Goal: Task Accomplishment & Management: Manage account settings

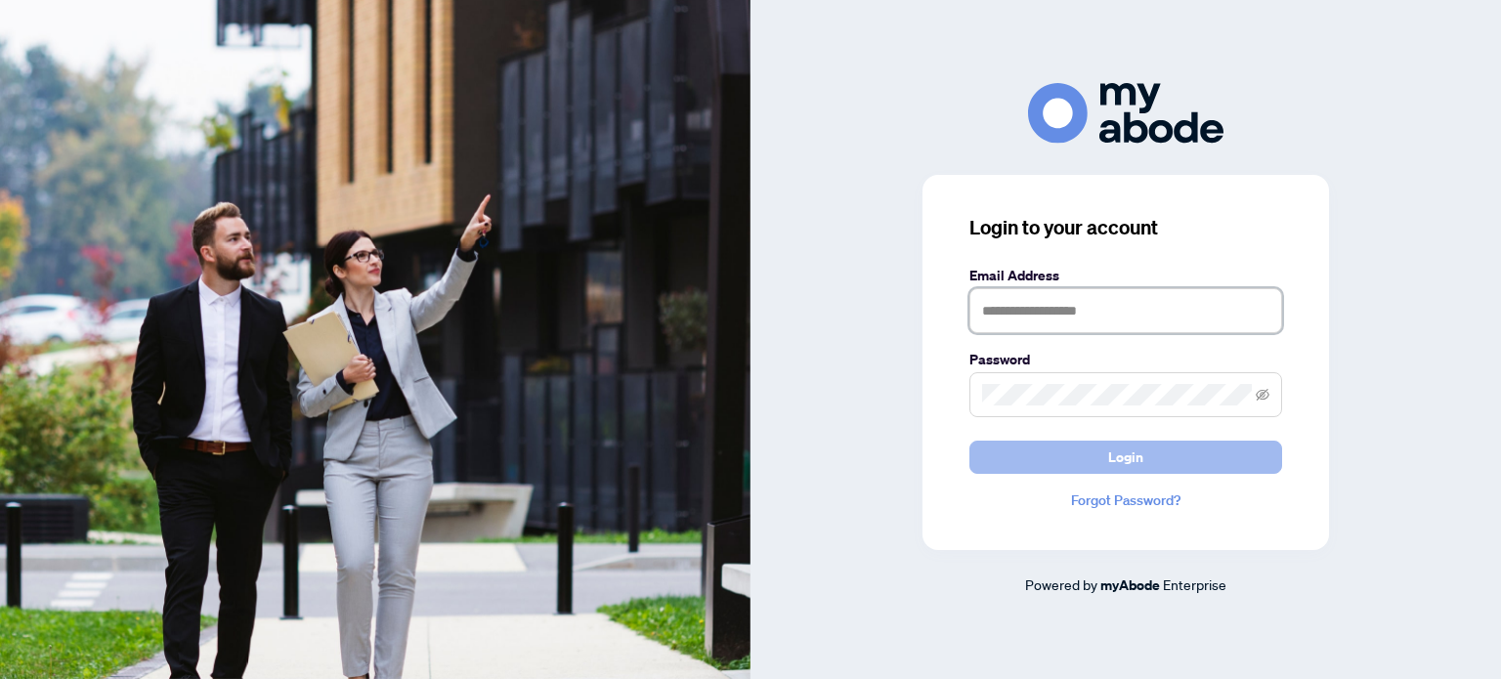
type input "**********"
click at [1159, 463] on button "Login" at bounding box center [1125, 457] width 313 height 33
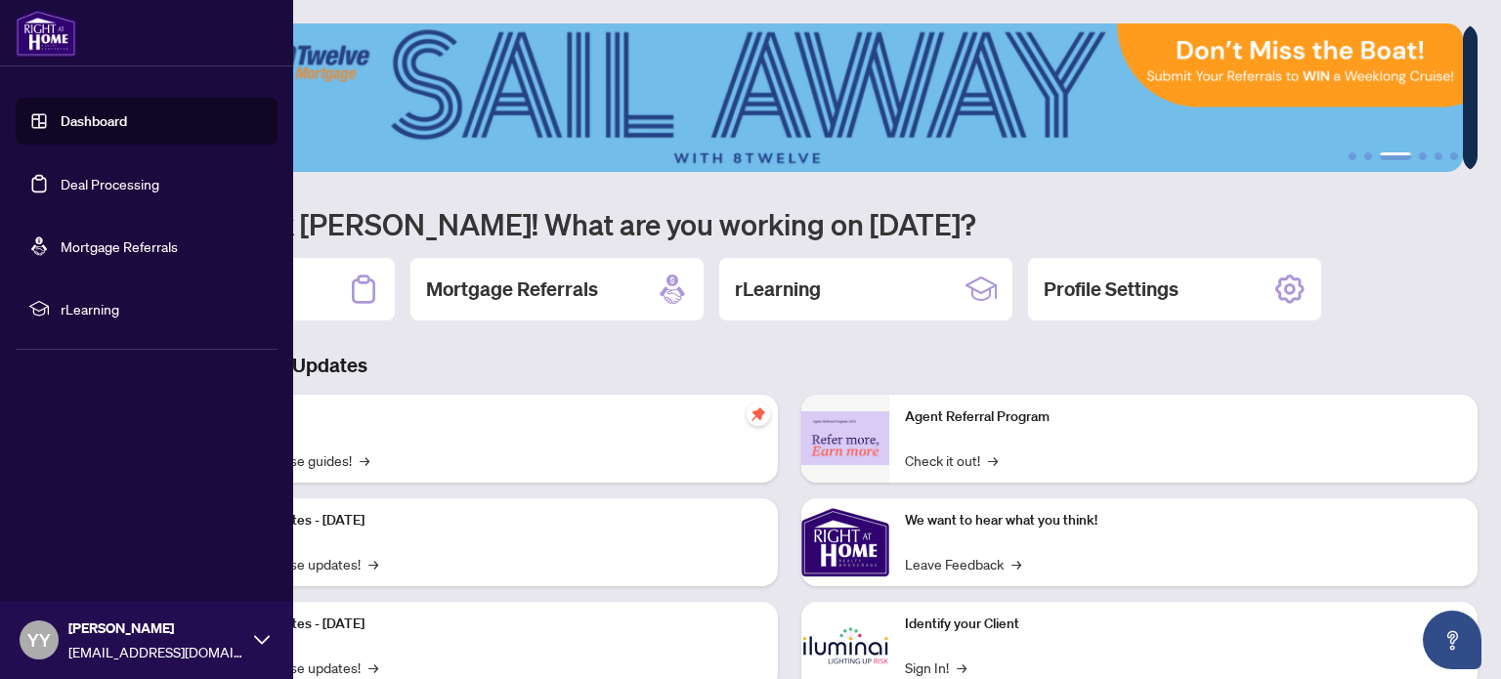
click at [140, 177] on link "Deal Processing" at bounding box center [110, 184] width 99 height 18
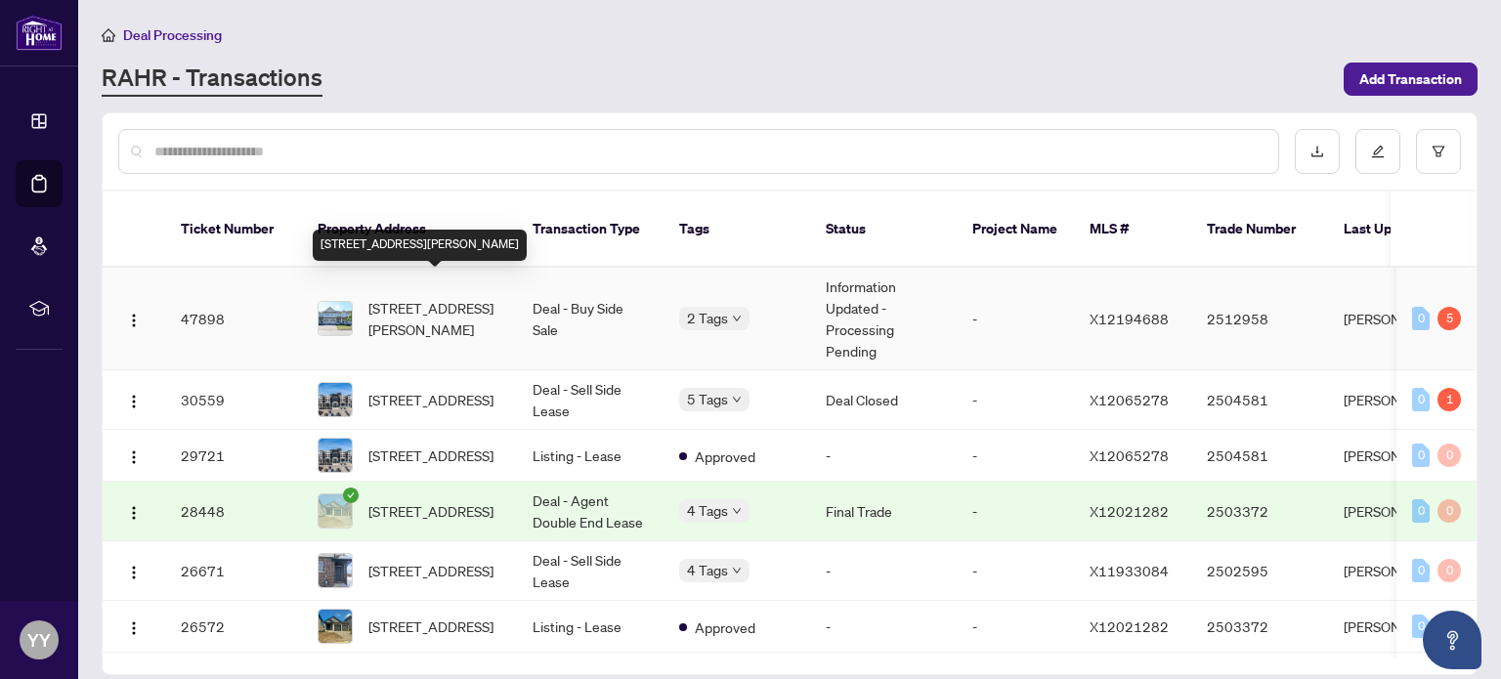
click at [493, 306] on span "[STREET_ADDRESS][PERSON_NAME]" at bounding box center [434, 318] width 133 height 43
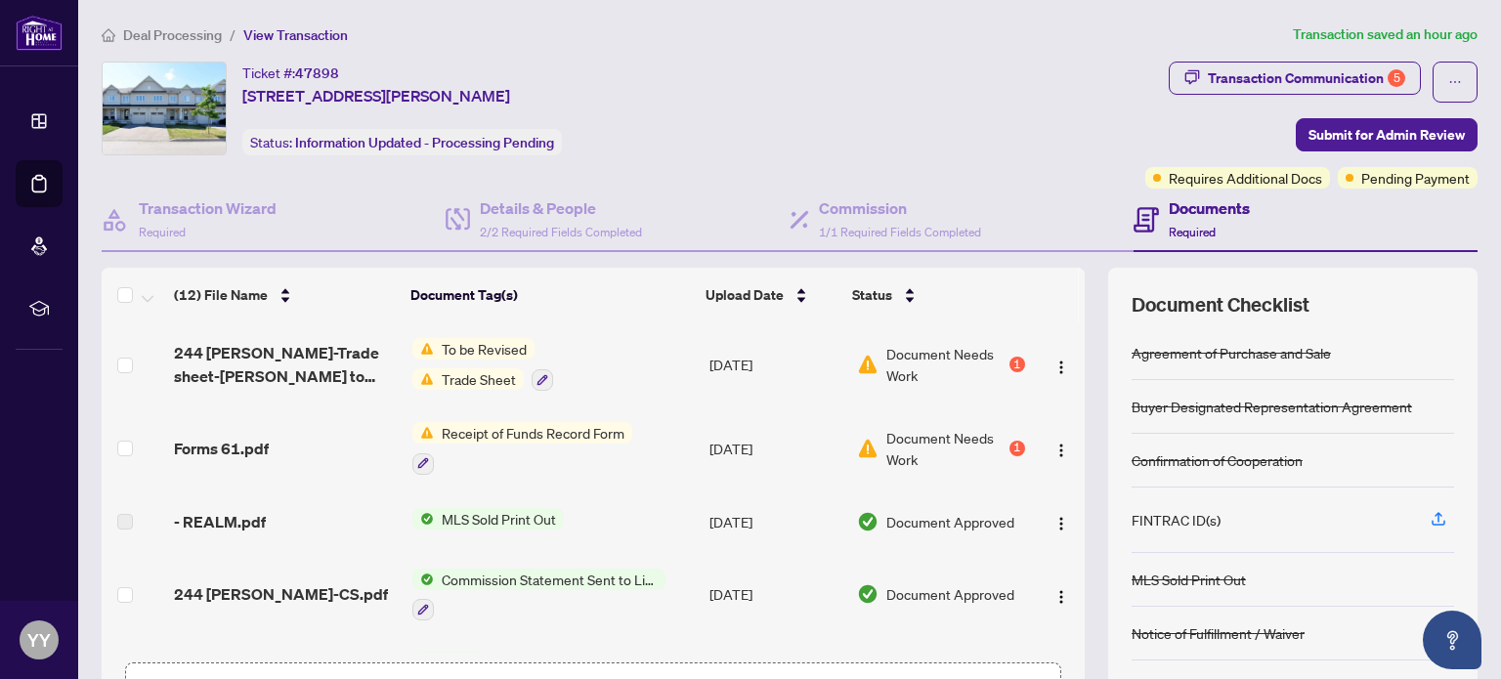
click at [500, 432] on span "Receipt of Funds Record Form" at bounding box center [533, 432] width 198 height 21
click at [498, 430] on span "Receipt of Funds Record Form" at bounding box center [533, 432] width 198 height 21
click at [237, 446] on span "Forms 61.pdf" at bounding box center [221, 448] width 95 height 23
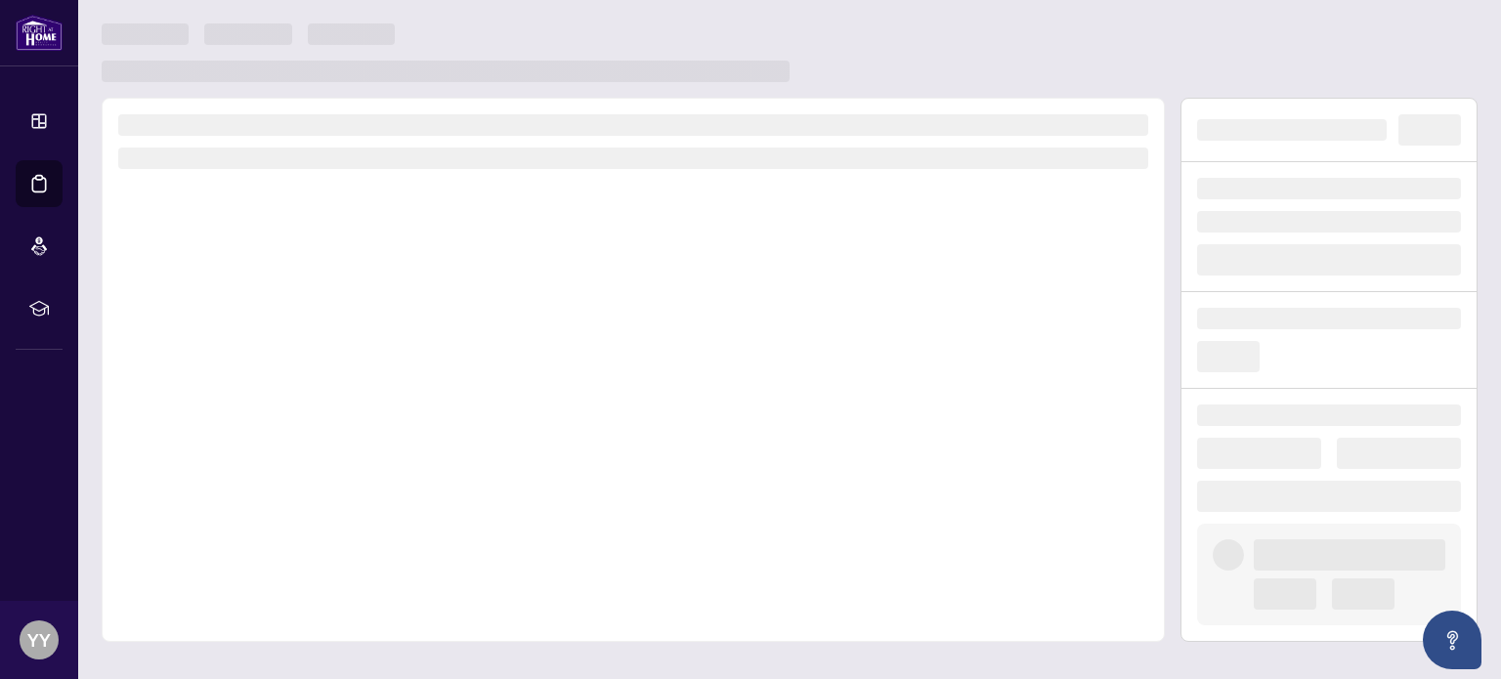
click at [237, 446] on div at bounding box center [633, 370] width 1063 height 544
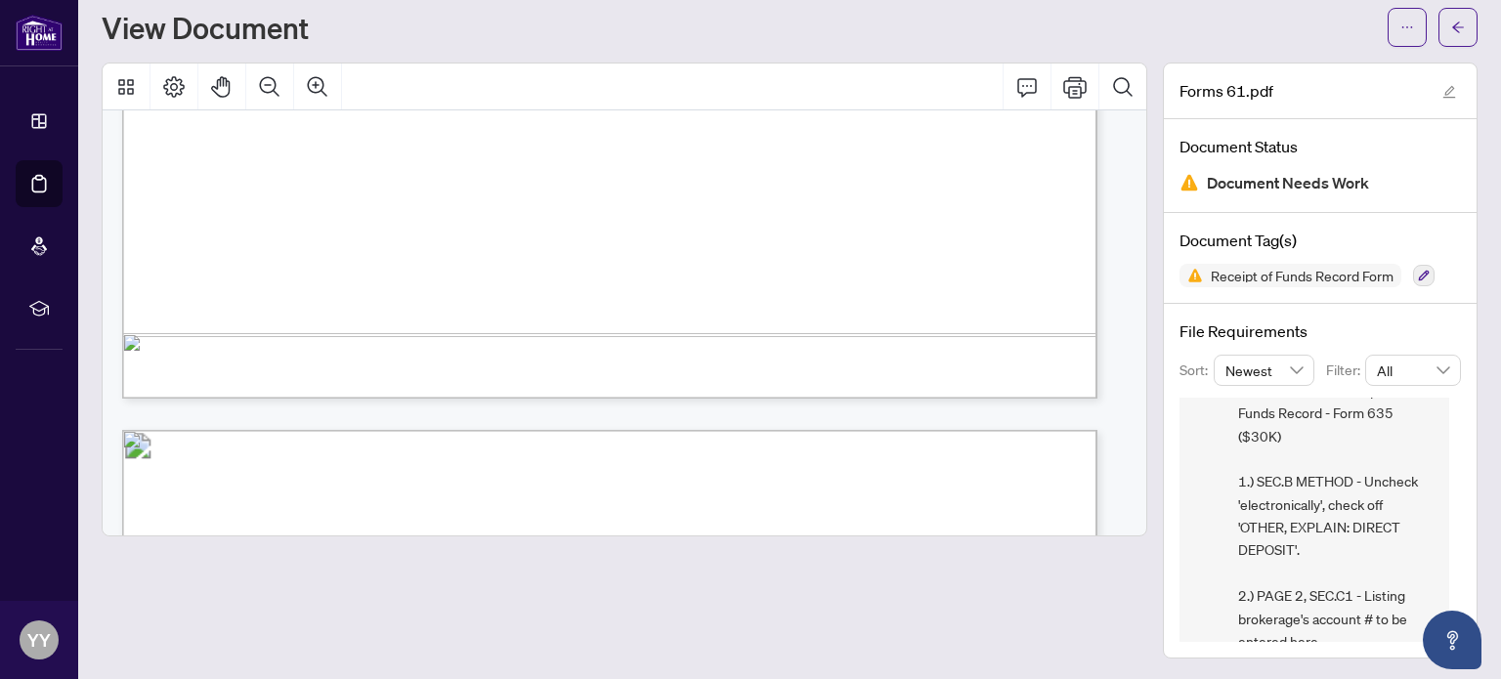
scroll to position [2192, 0]
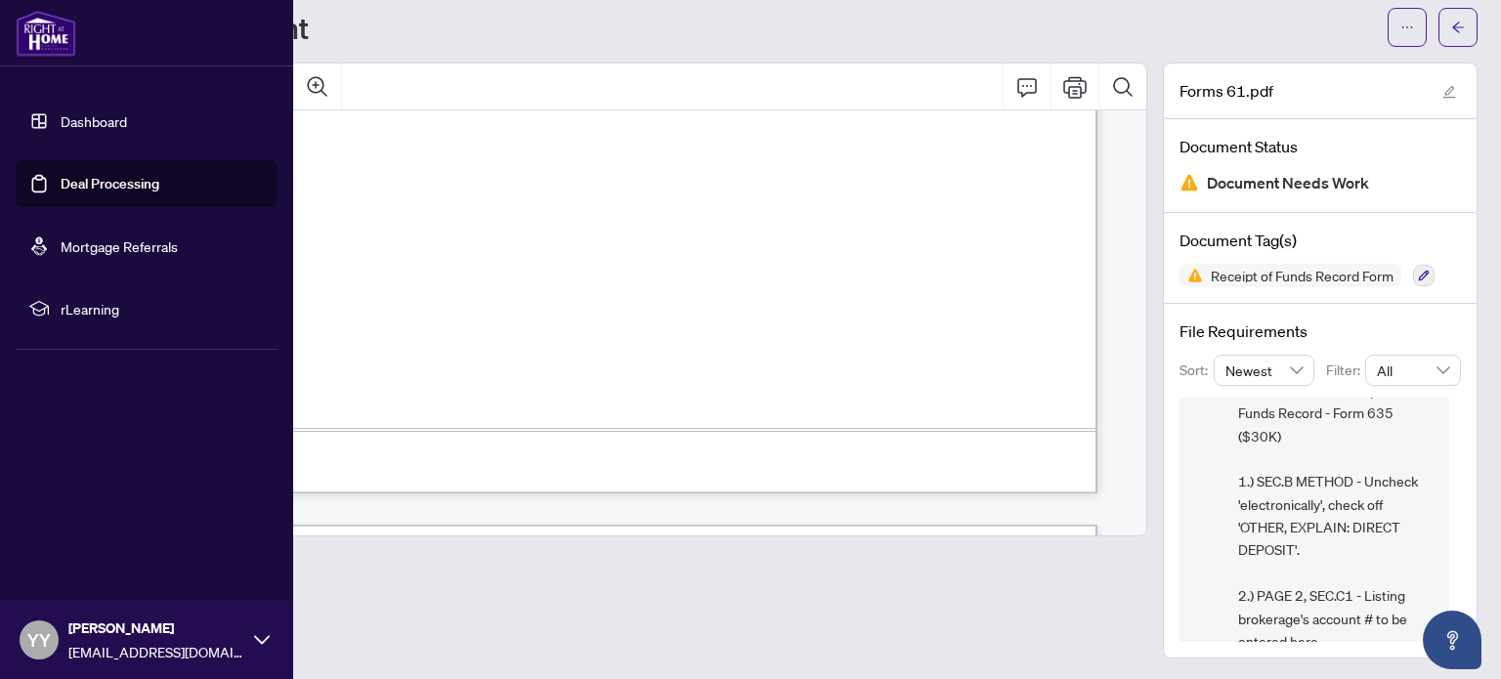
click at [127, 185] on link "Deal Processing" at bounding box center [110, 184] width 99 height 18
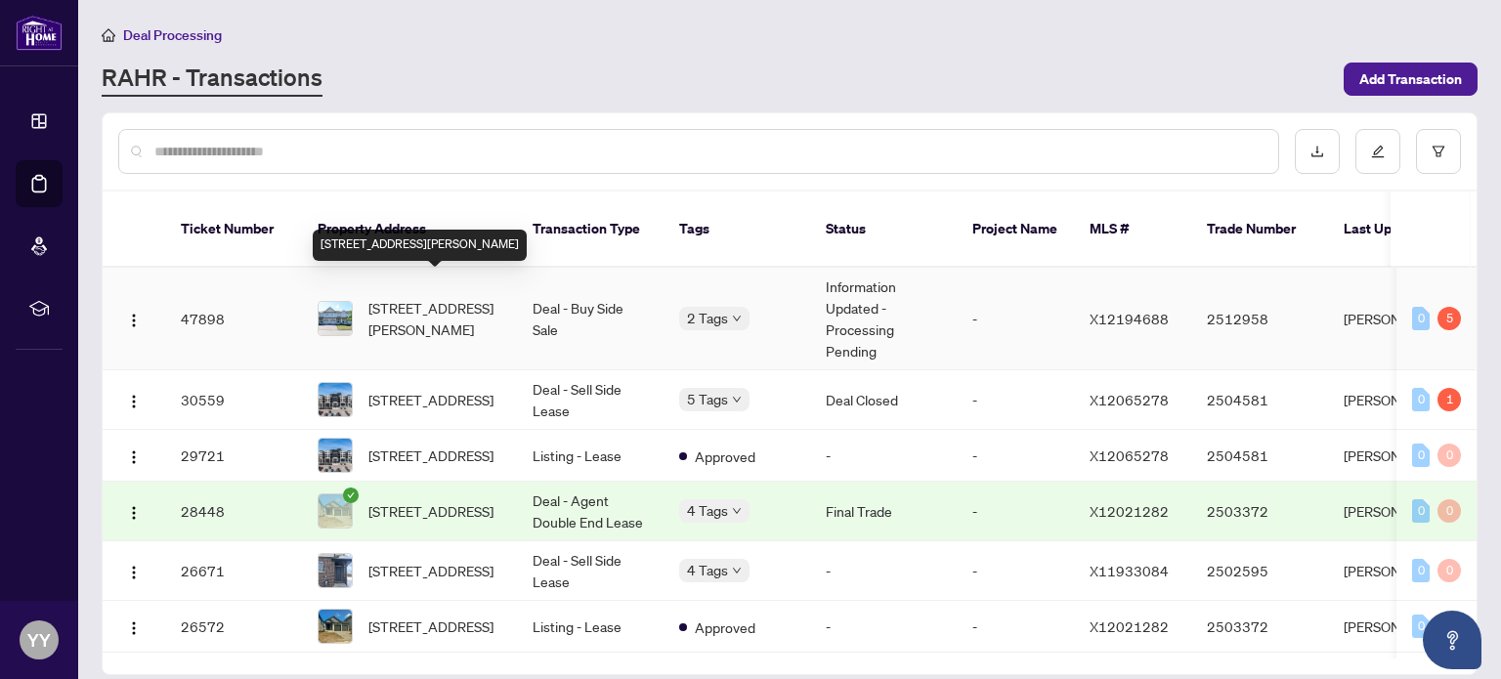
click at [417, 297] on span "[STREET_ADDRESS][PERSON_NAME]" at bounding box center [434, 318] width 133 height 43
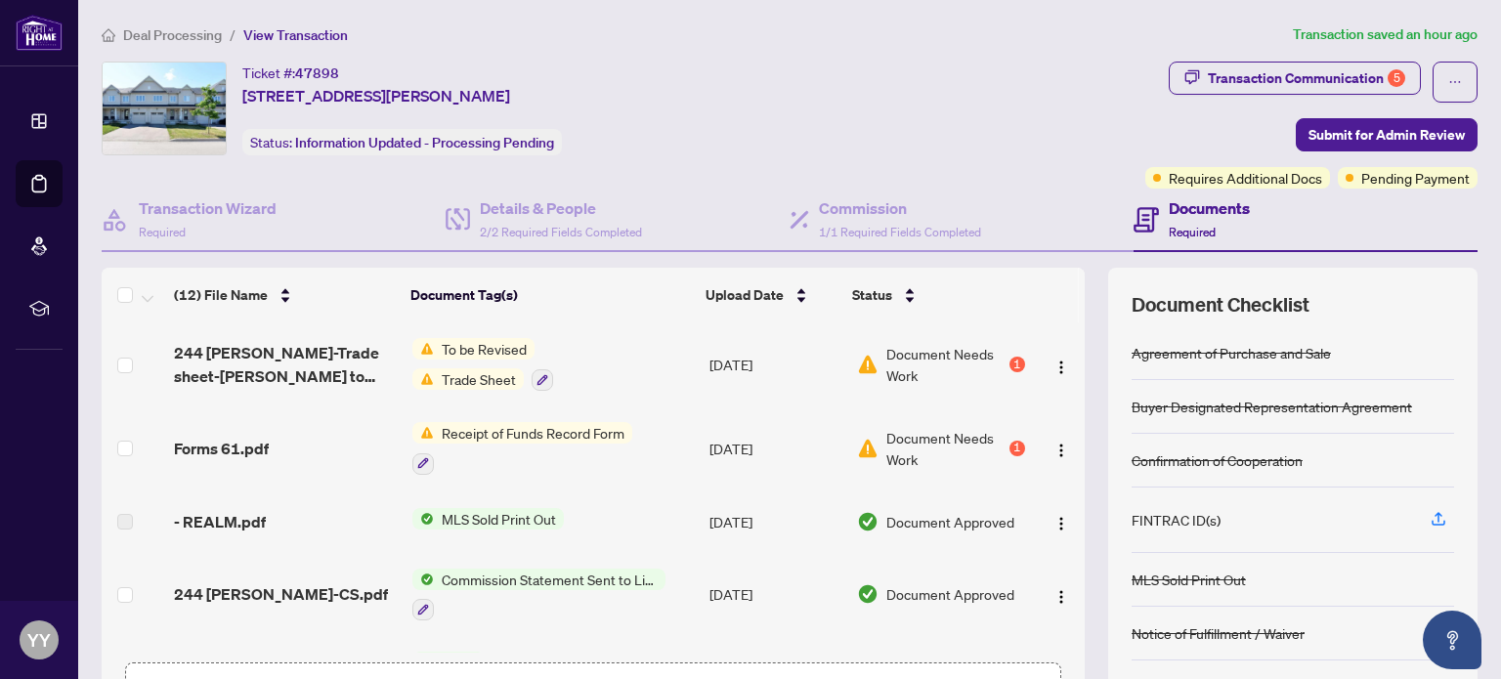
click at [500, 440] on div "Receipt of Funds Record Form" at bounding box center [522, 448] width 220 height 53
click at [697, 173] on div "Ticket #: 47898 [STREET_ADDRESS][PERSON_NAME] Status: Information Updated - Pro…" at bounding box center [620, 125] width 1044 height 127
click at [1063, 567] on td at bounding box center [1059, 595] width 52 height 84
click at [1062, 472] on td at bounding box center [1059, 449] width 52 height 84
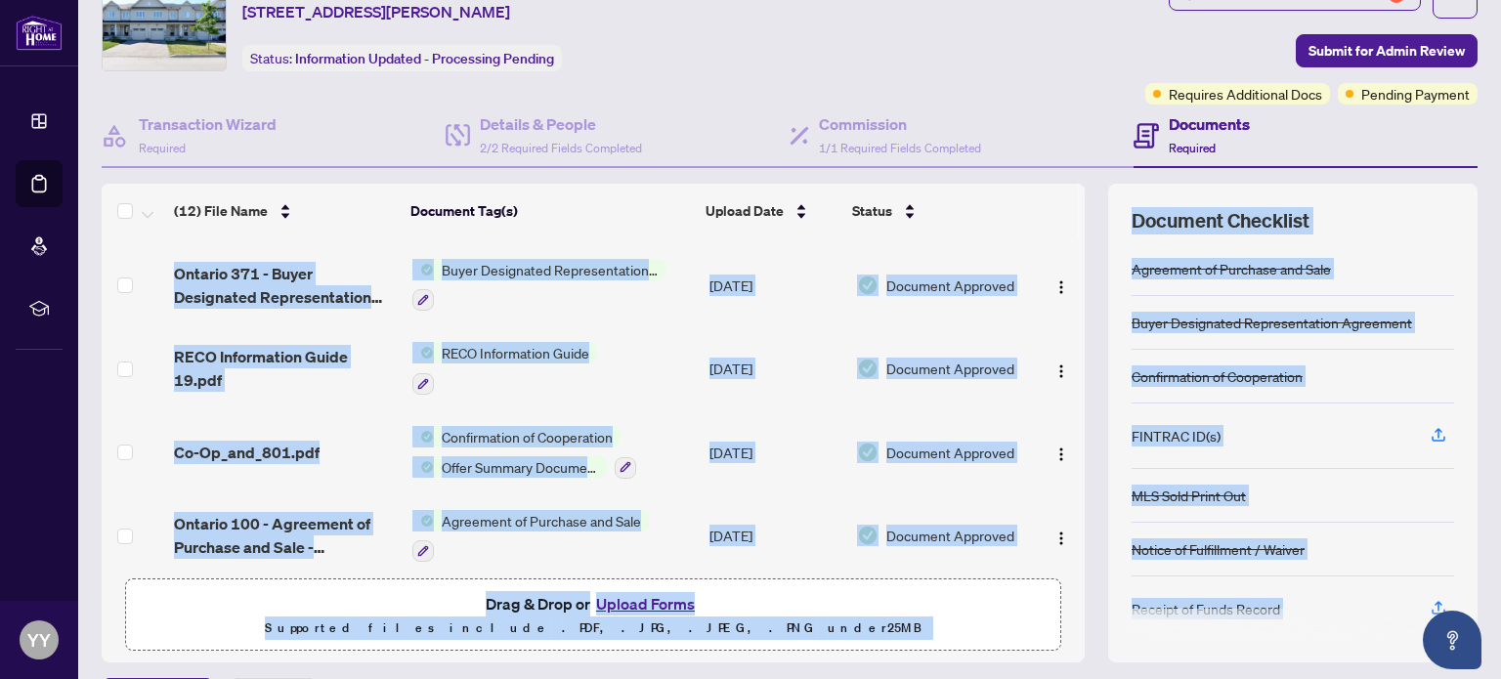
scroll to position [137, 0]
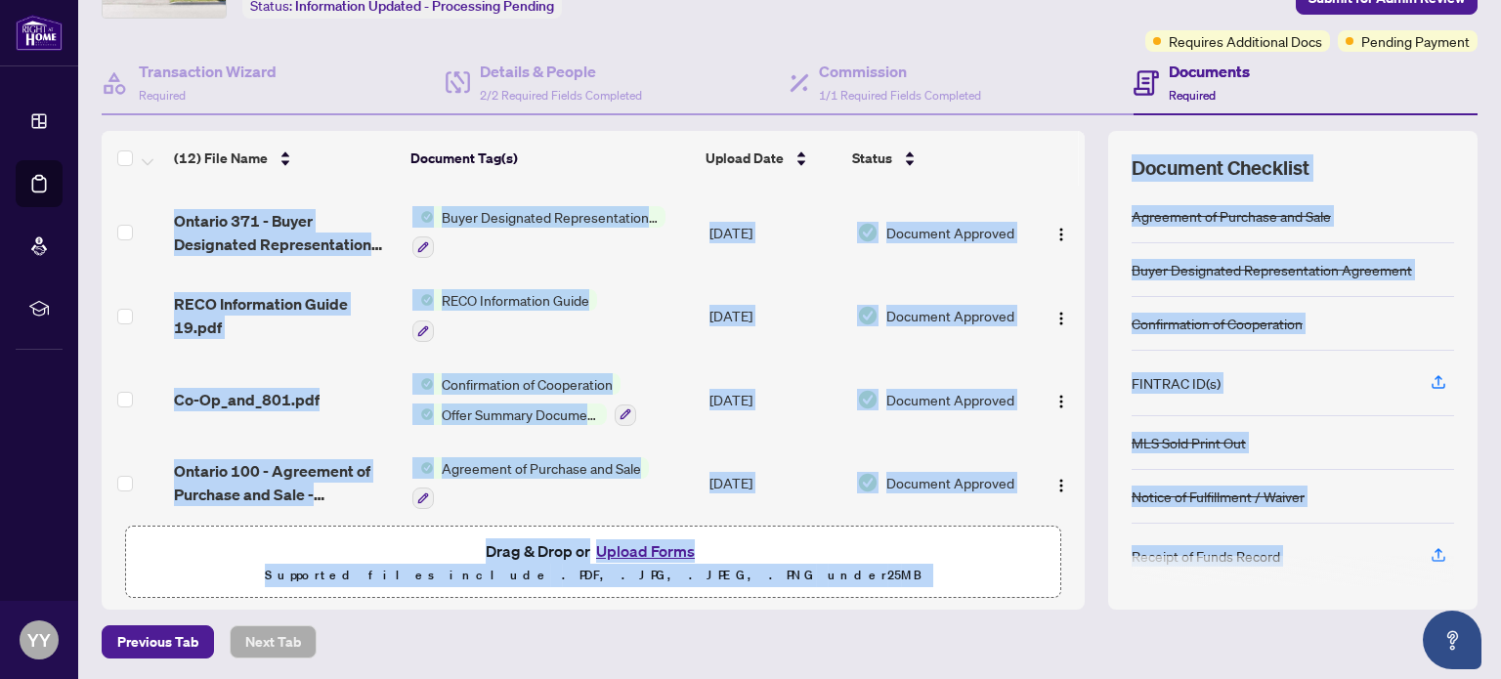
drag, startPoint x: 1063, startPoint y: 409, endPoint x: 1045, endPoint y: 693, distance: 284.0
click at [1045, 678] on html "Dashboard Deal Processing Mortgage Referrals rLearning YY [PERSON_NAME] [EMAIL_…" at bounding box center [750, 339] width 1501 height 679
click at [774, 591] on span "Drag & Drop or Upload Forms Supported files include .PDF, .JPG, .JPEG, .PNG und…" at bounding box center [593, 563] width 934 height 72
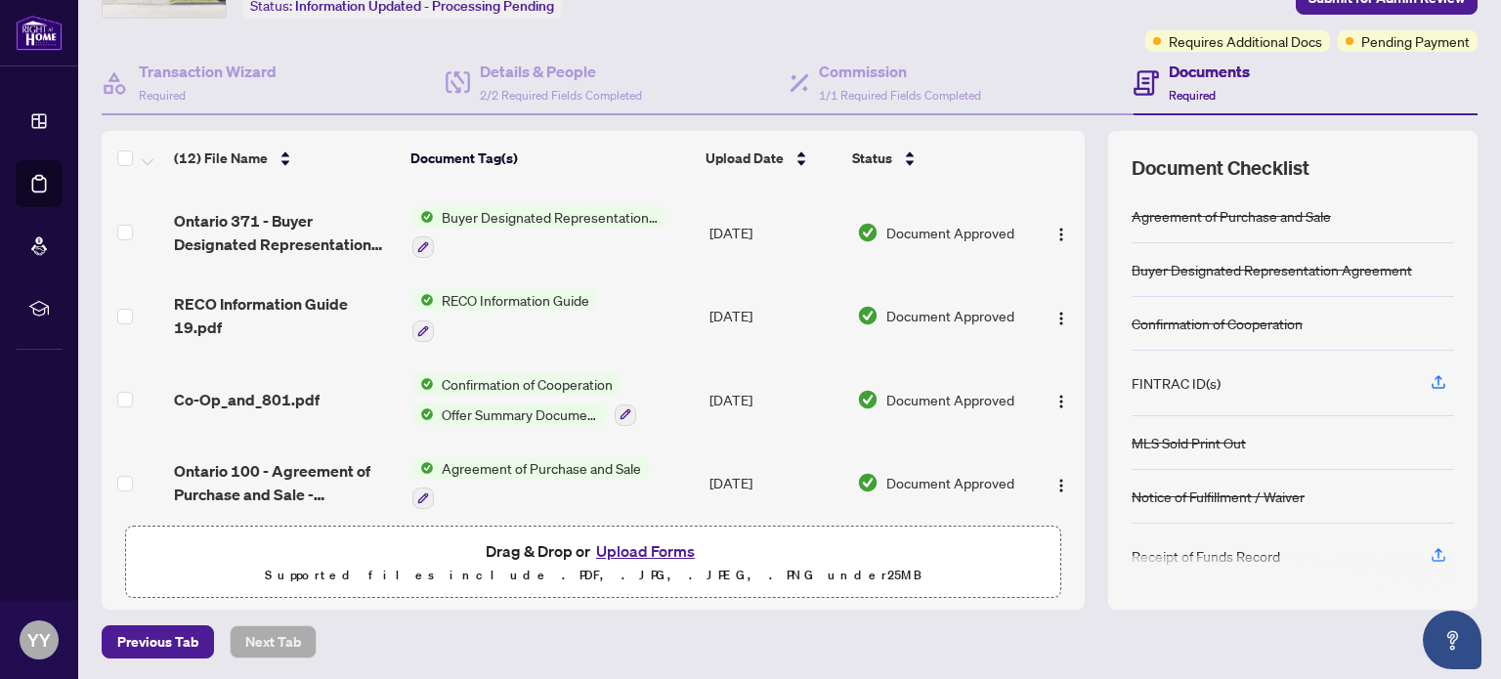
click at [650, 543] on button "Upload Forms" at bounding box center [645, 550] width 110 height 25
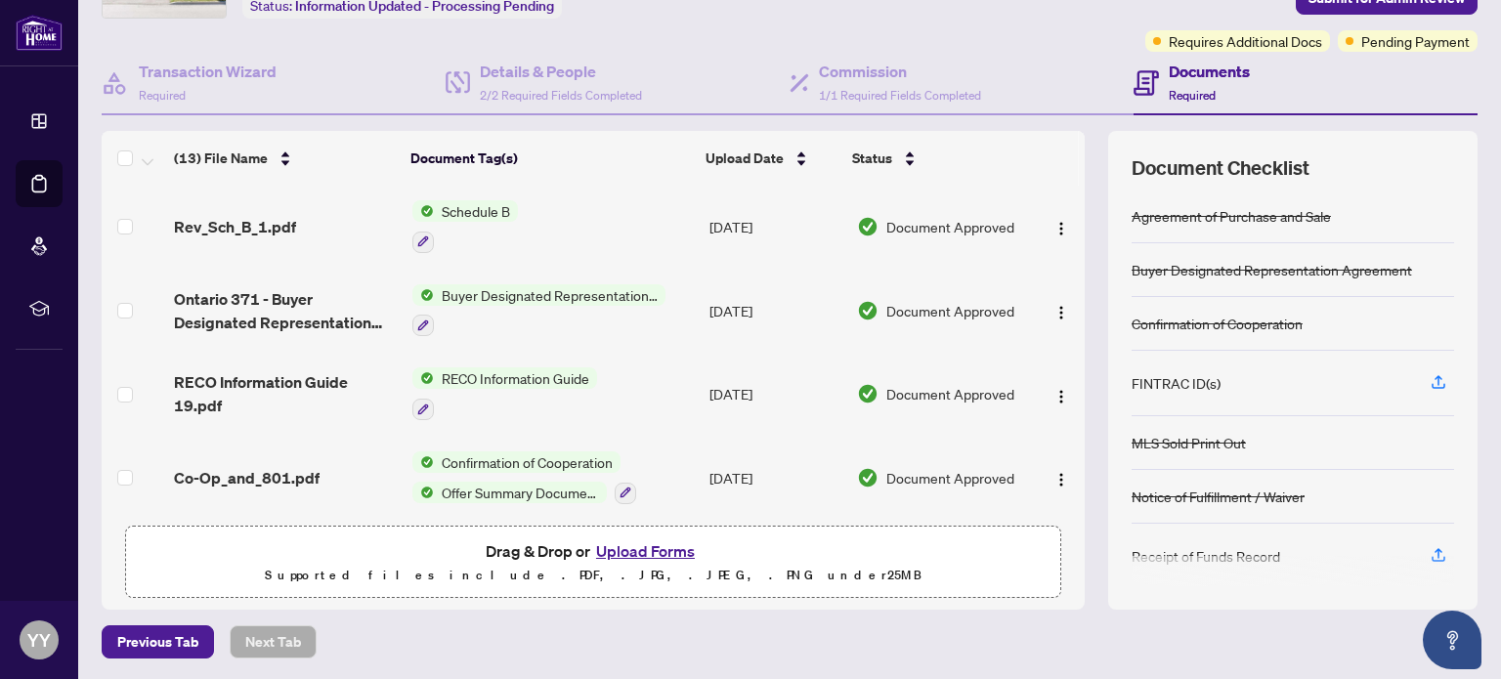
scroll to position [0, 0]
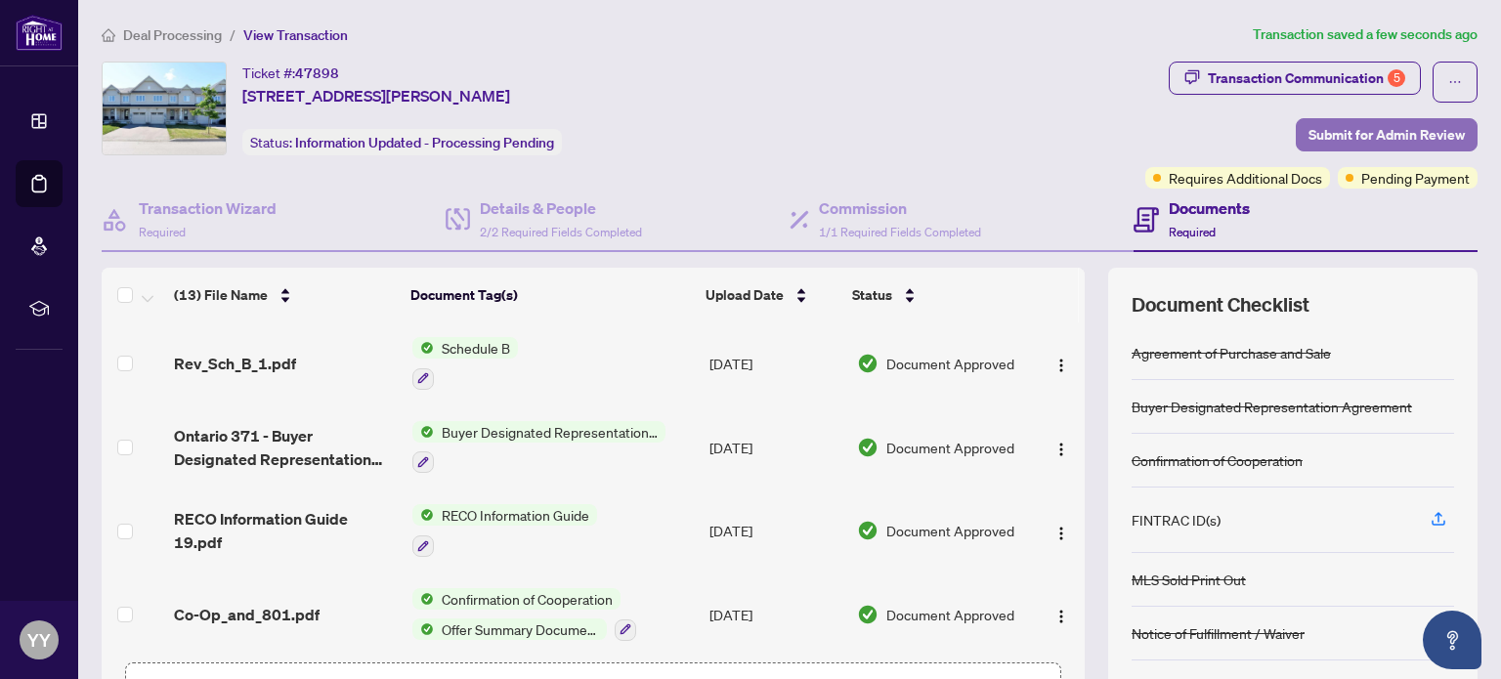
click at [1363, 132] on span "Submit for Admin Review" at bounding box center [1386, 134] width 156 height 31
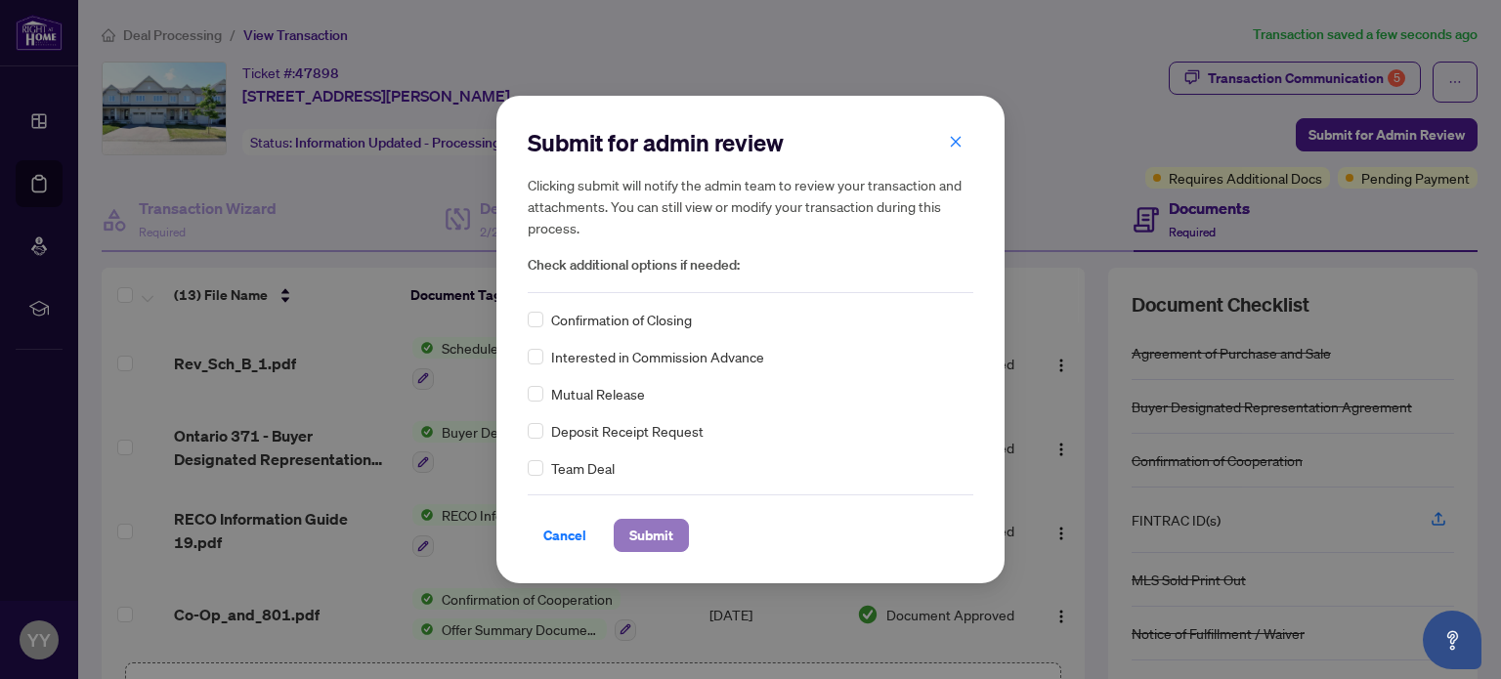
click at [651, 542] on span "Submit" at bounding box center [651, 535] width 44 height 31
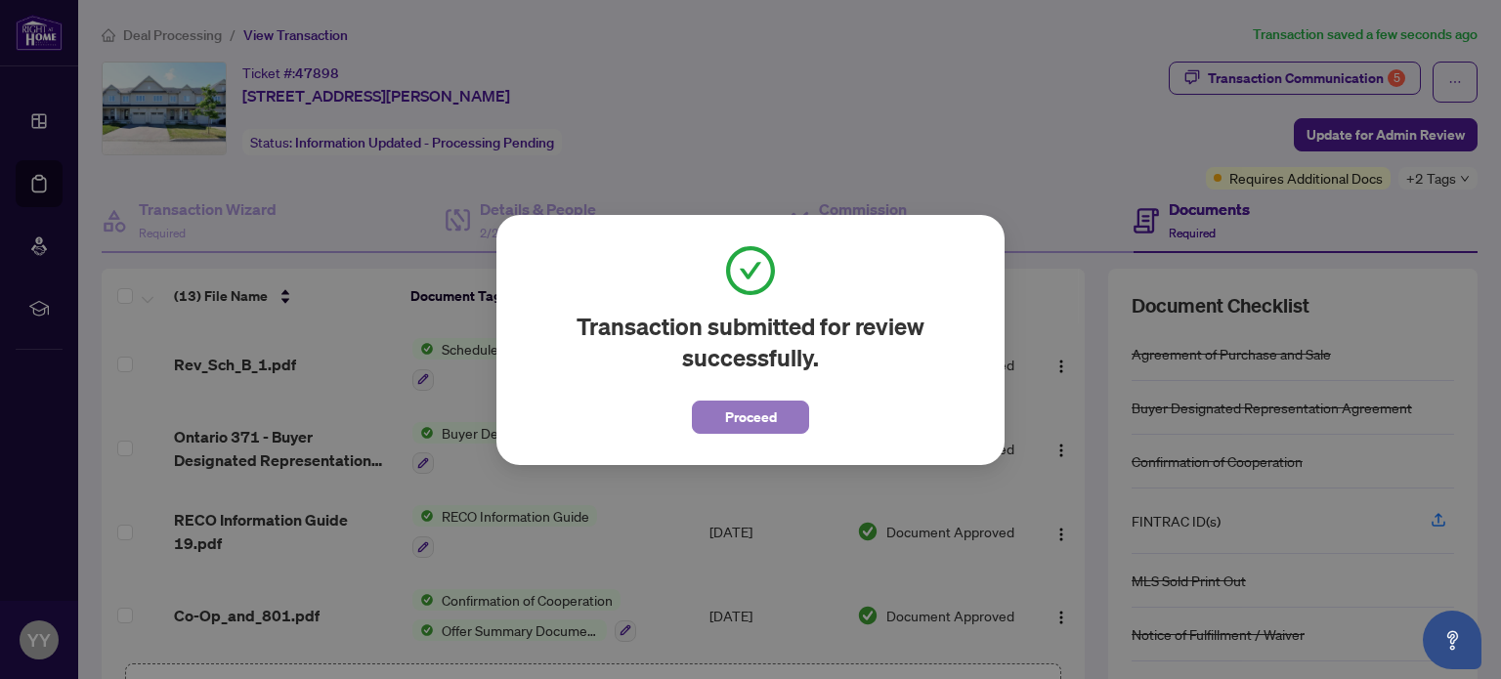
click at [789, 407] on button "Proceed" at bounding box center [750, 417] width 117 height 33
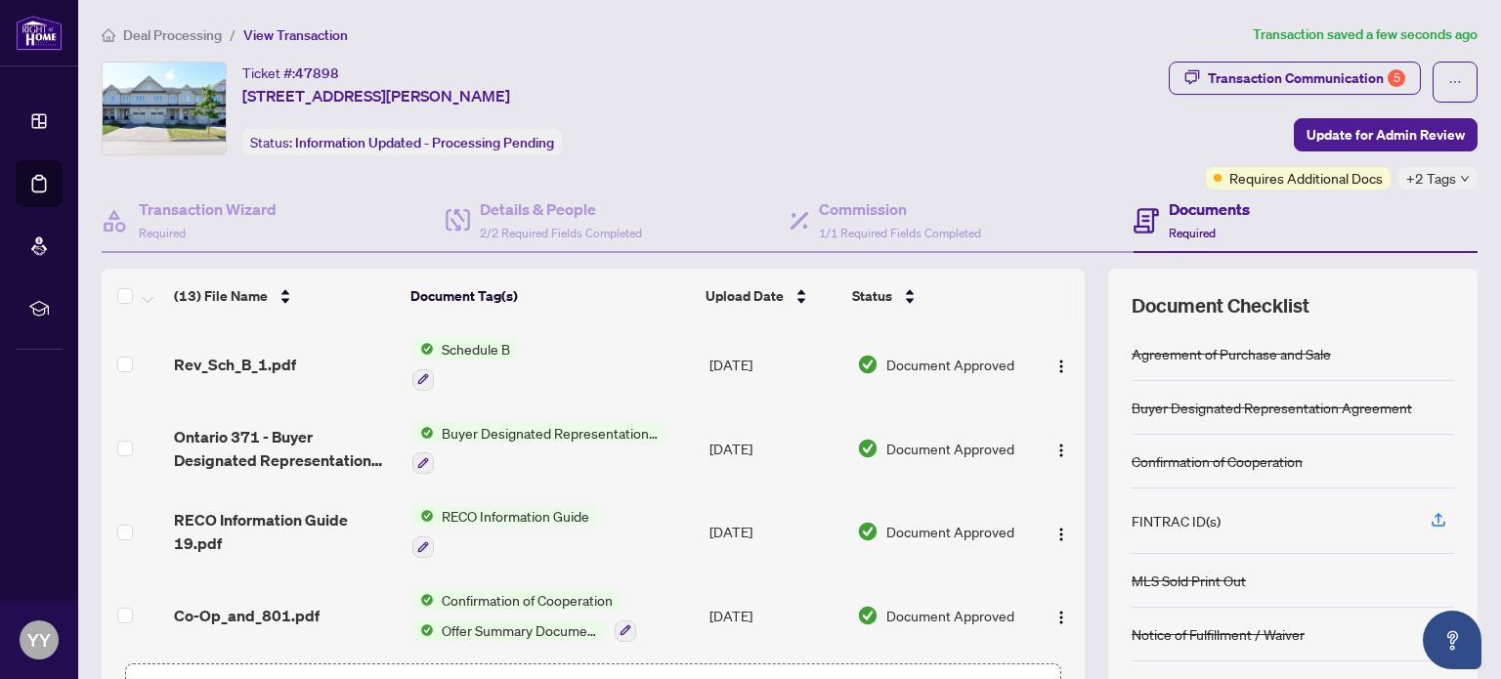
click at [1180, 206] on h4 "Documents" at bounding box center [1209, 208] width 81 height 23
click at [1349, 142] on span "Update for Admin Review" at bounding box center [1386, 134] width 158 height 31
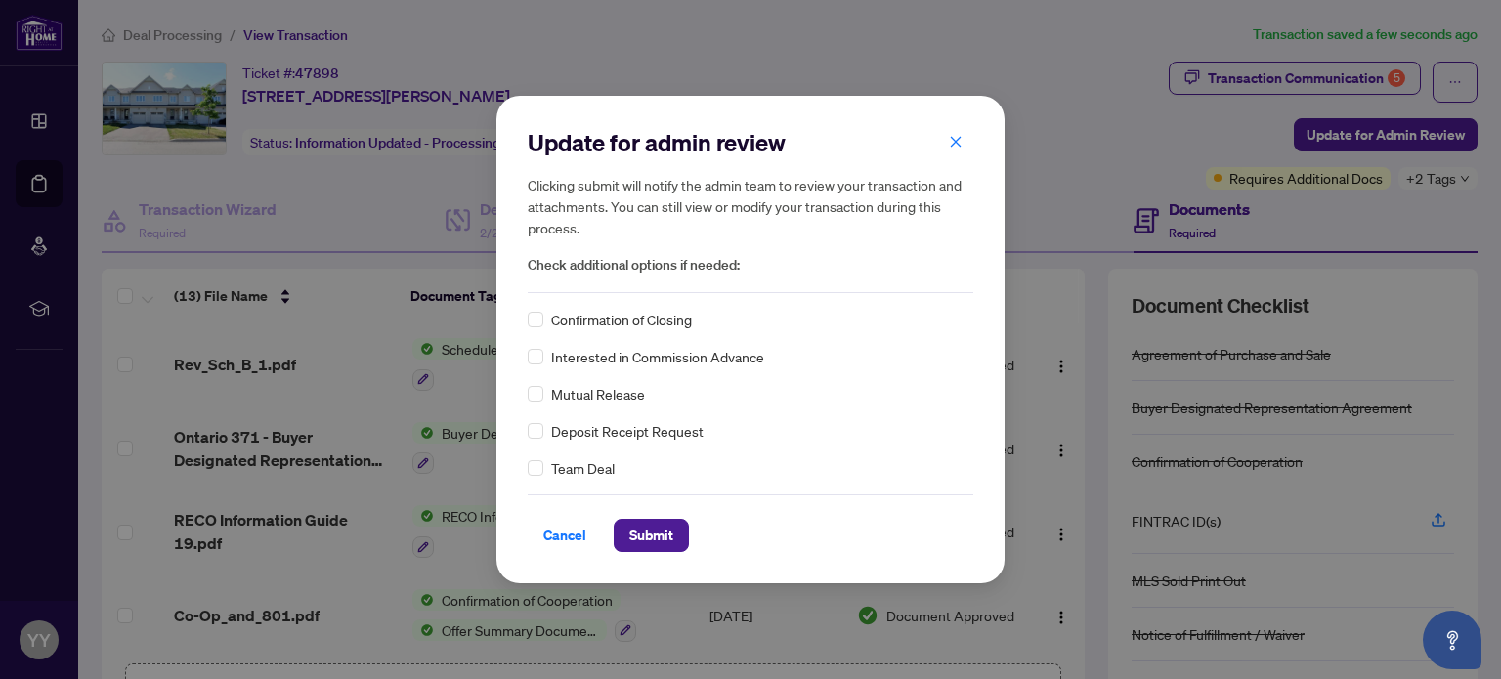
click at [594, 321] on span "Confirmation of Closing" at bounding box center [621, 319] width 141 height 21
click at [605, 287] on div "Update for admin review Clicking submit will notify the admin team to review yo…" at bounding box center [751, 210] width 446 height 166
click at [689, 316] on span "Confirmation of Closing" at bounding box center [621, 319] width 141 height 21
click at [569, 531] on span "Cancel" at bounding box center [564, 535] width 43 height 31
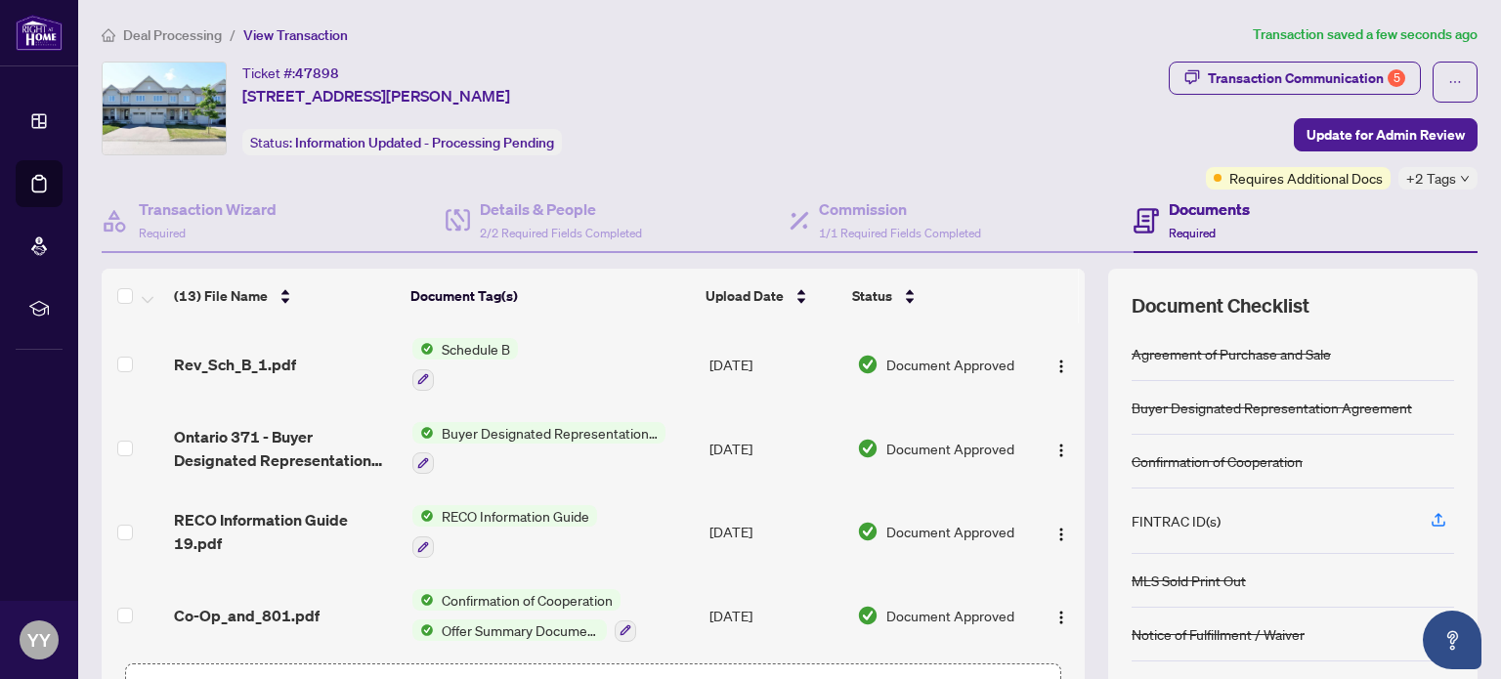
click at [1184, 210] on h4 "Documents" at bounding box center [1209, 208] width 81 height 23
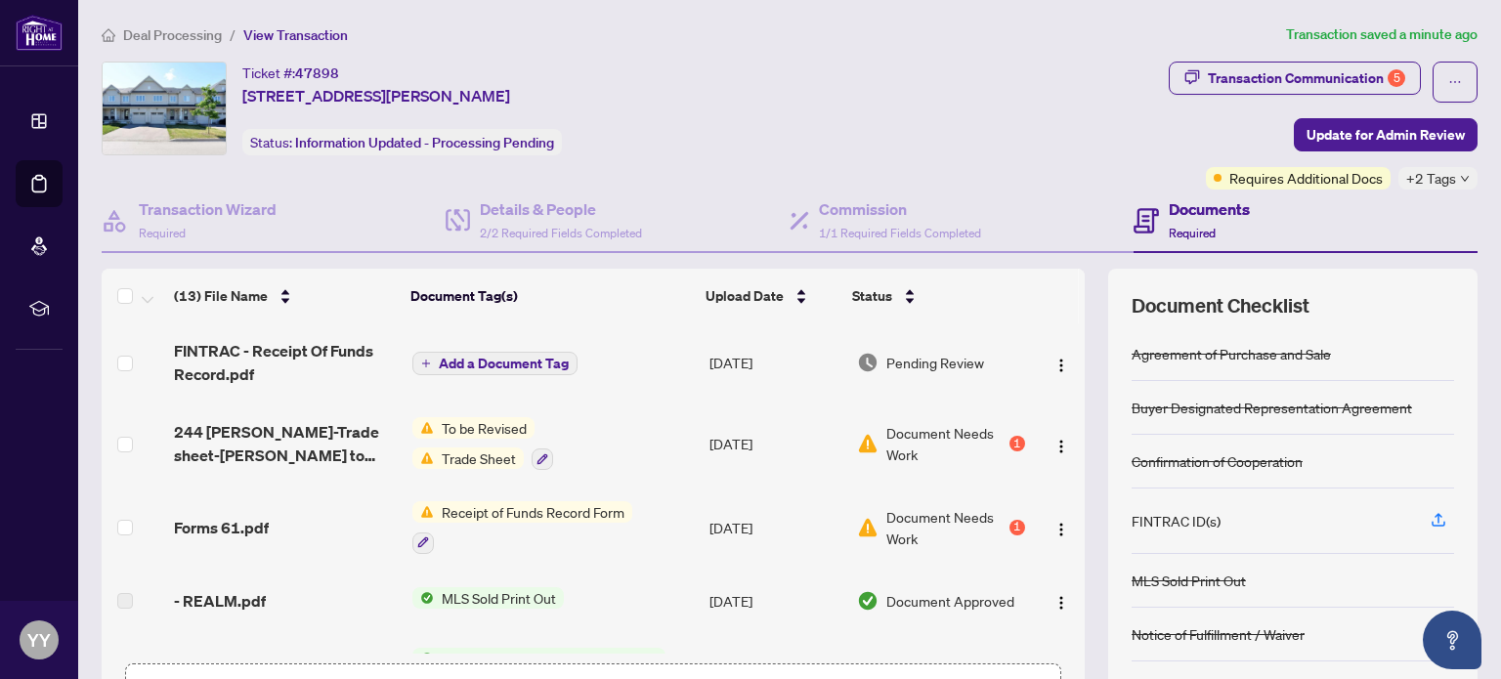
click at [500, 357] on span "Add a Document Tag" at bounding box center [504, 364] width 130 height 14
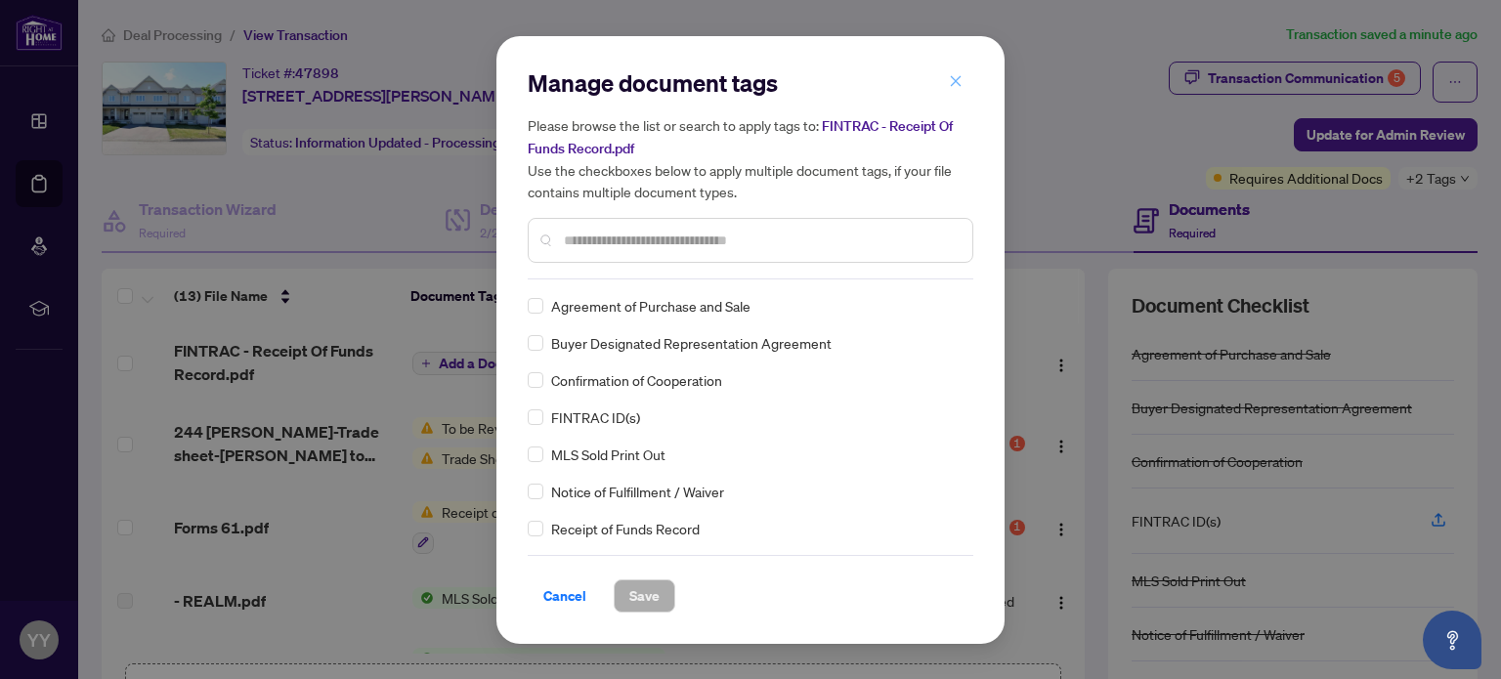
click at [953, 78] on icon "close" at bounding box center [956, 81] width 14 height 14
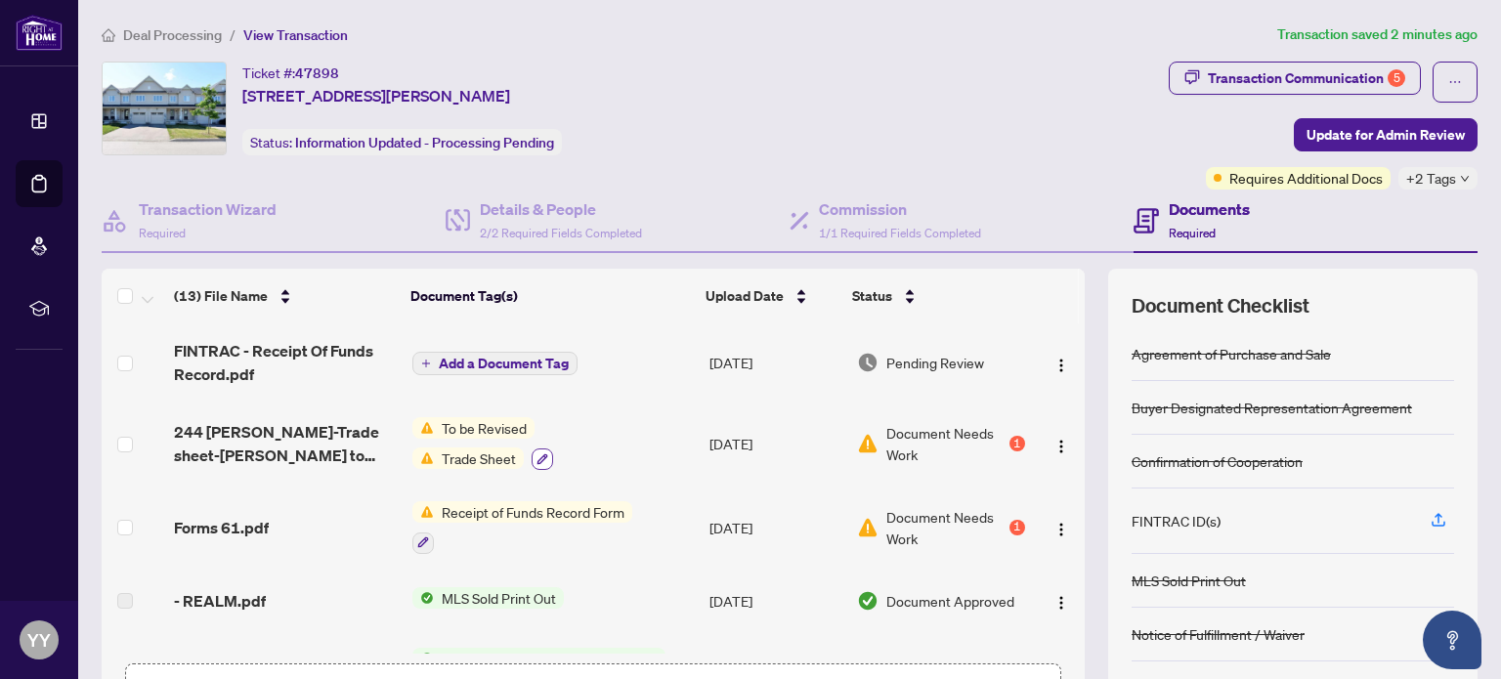
click at [537, 454] on icon "button" at bounding box center [542, 458] width 11 height 11
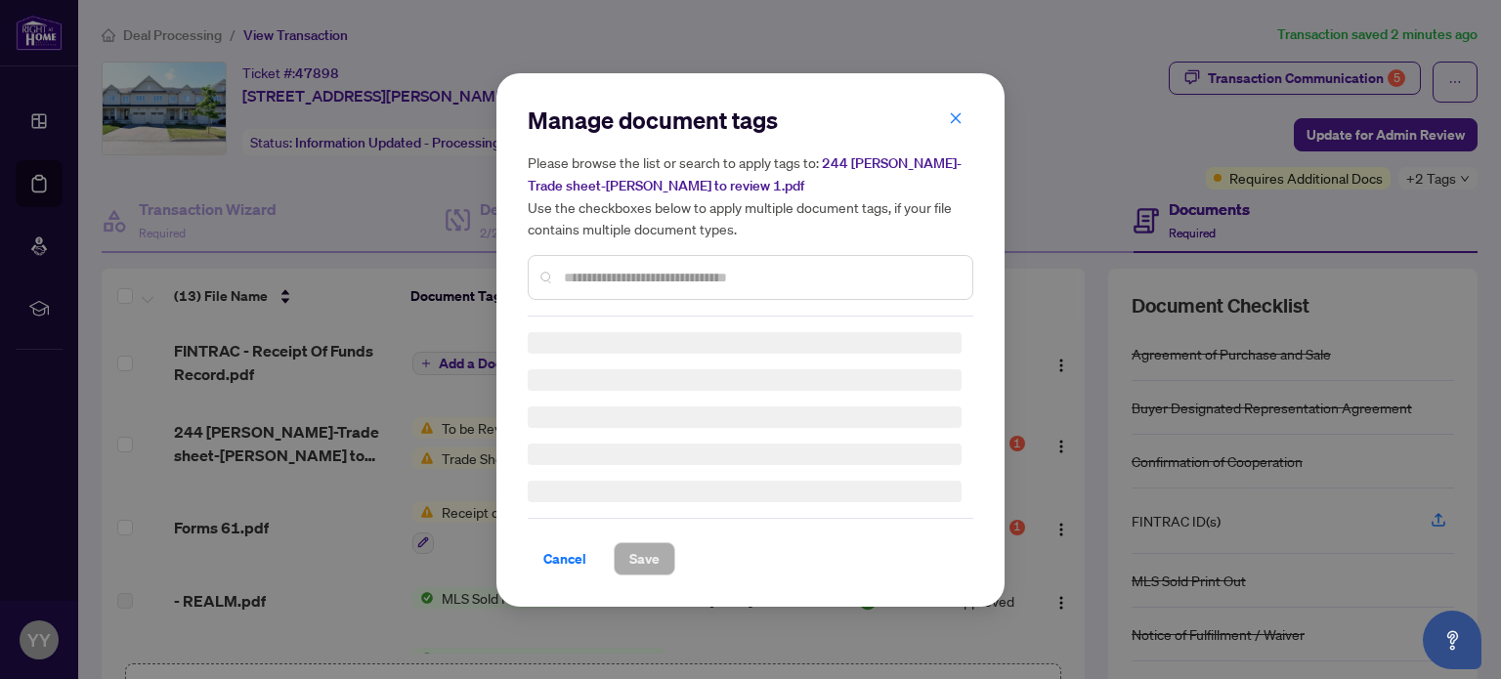
click at [951, 113] on div "Manage document tags Please browse the list or search to apply tags to: 244 [PE…" at bounding box center [751, 211] width 446 height 212
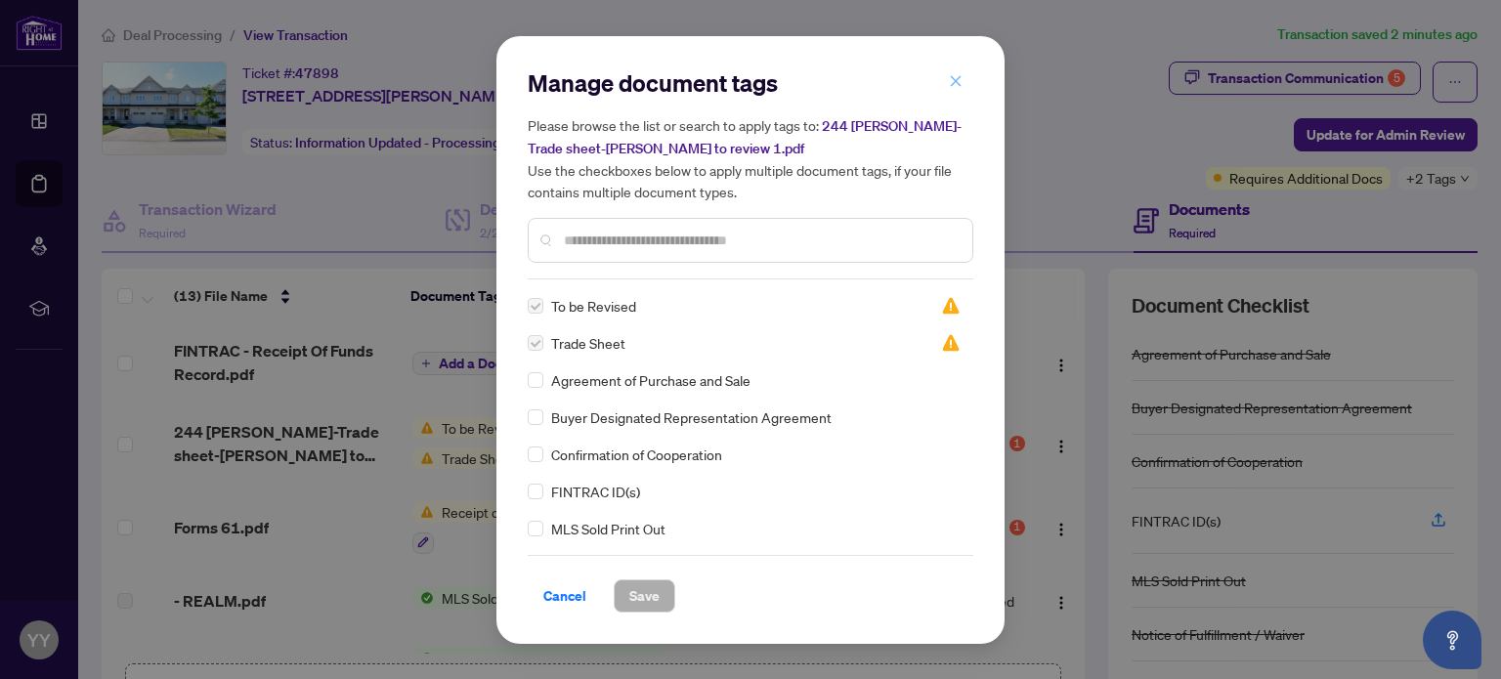
click at [952, 76] on icon "close" at bounding box center [956, 81] width 14 height 14
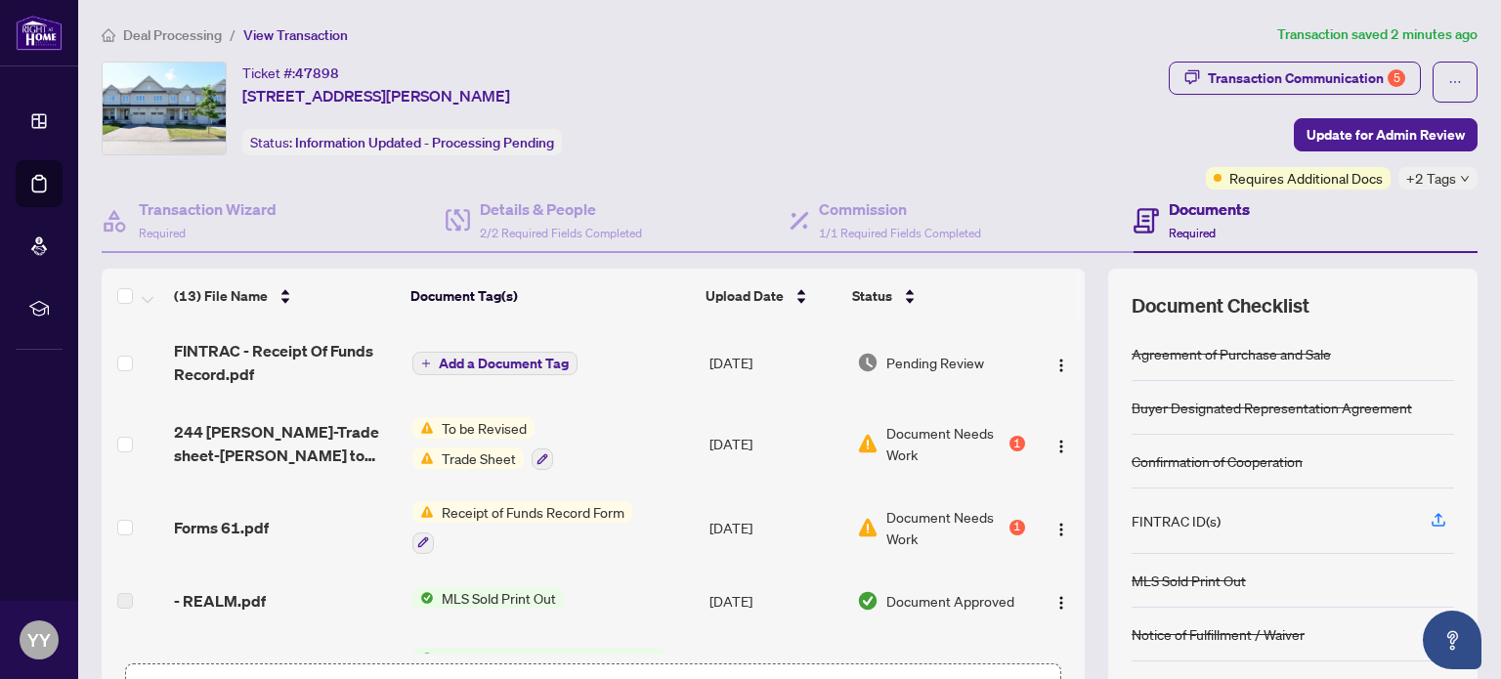
click at [563, 357] on button "Add a Document Tag" at bounding box center [494, 363] width 165 height 23
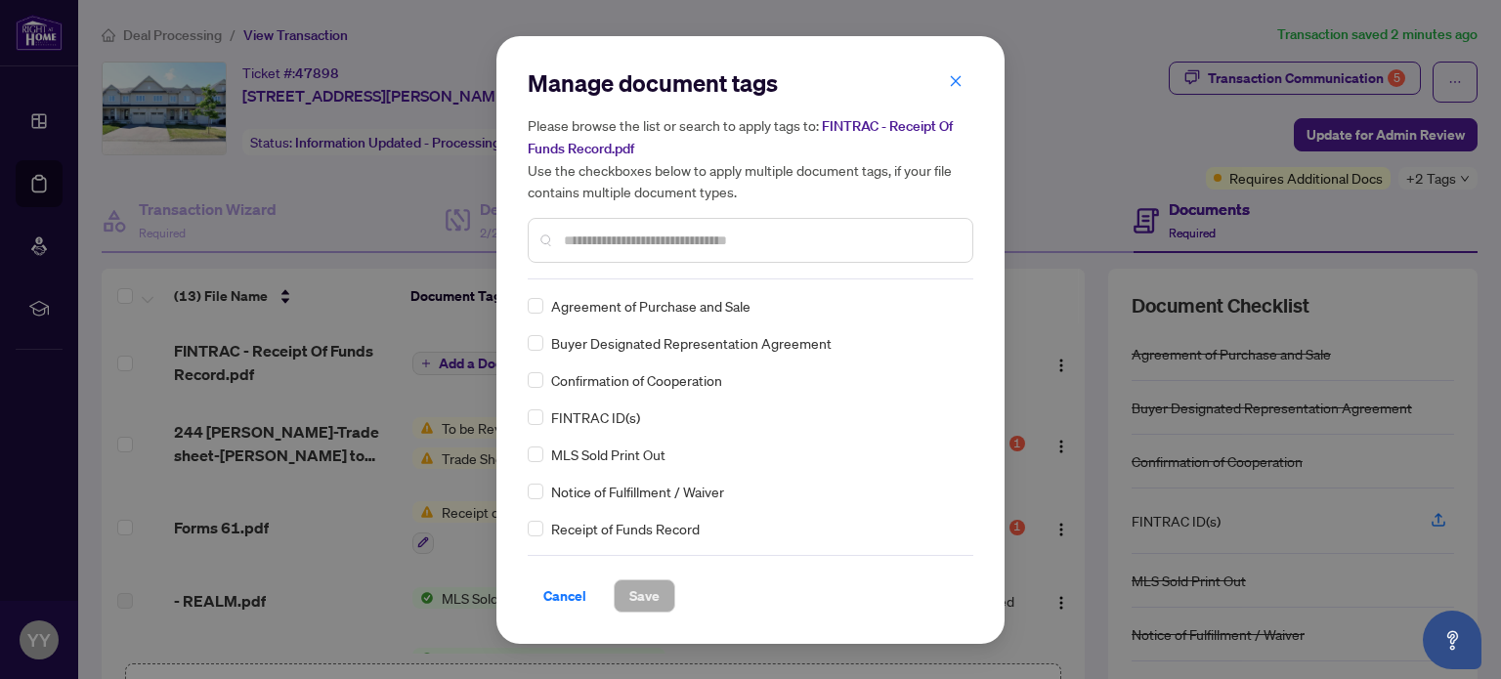
click at [648, 234] on input "text" at bounding box center [760, 240] width 393 height 21
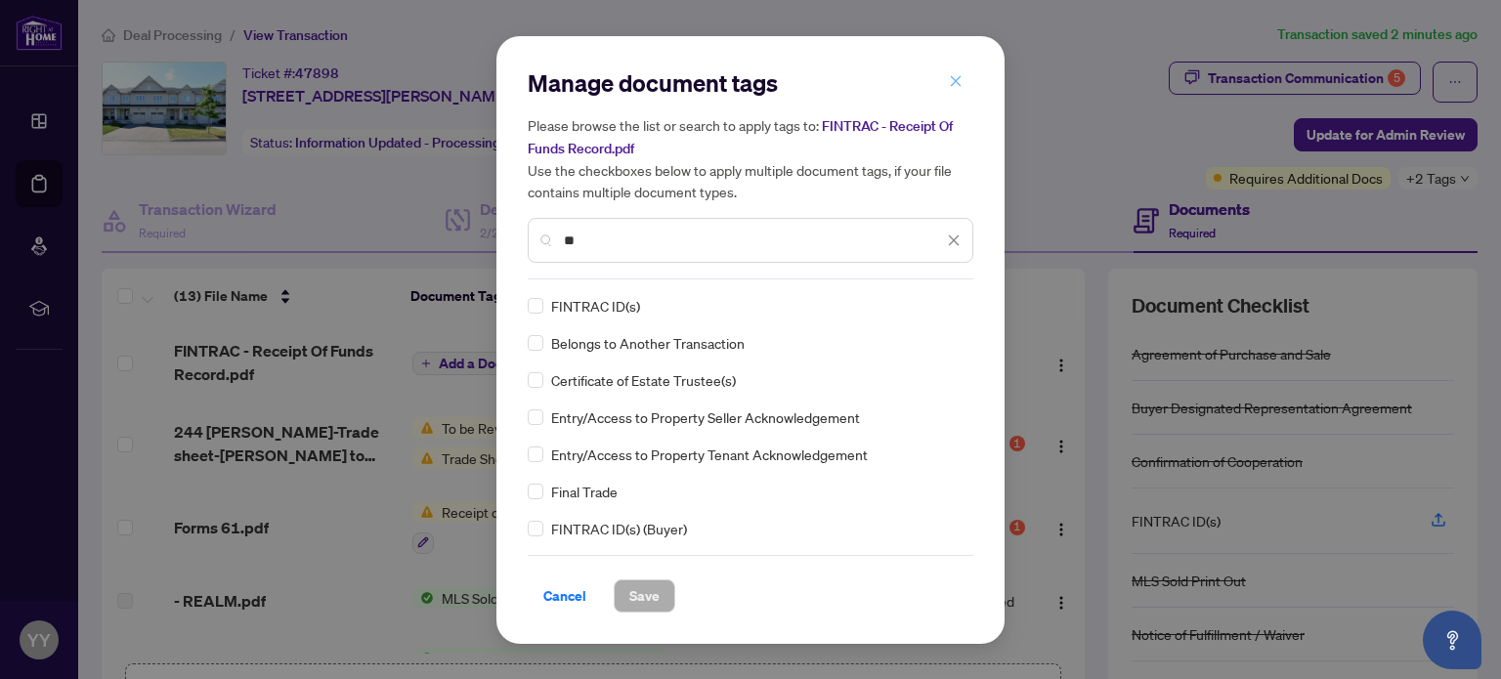
type input "**"
click at [958, 81] on icon "close" at bounding box center [956, 81] width 11 height 11
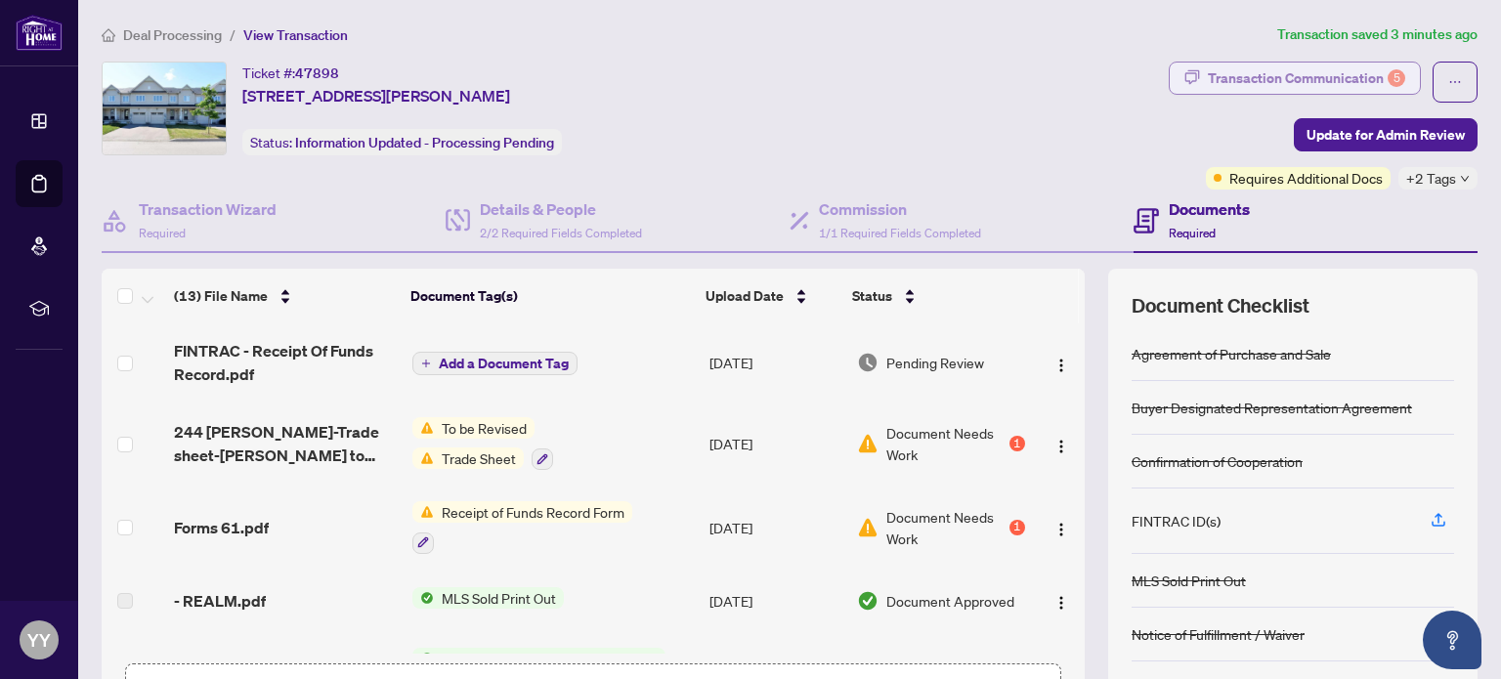
click at [1333, 73] on div "Transaction Communication 5" at bounding box center [1306, 78] width 197 height 31
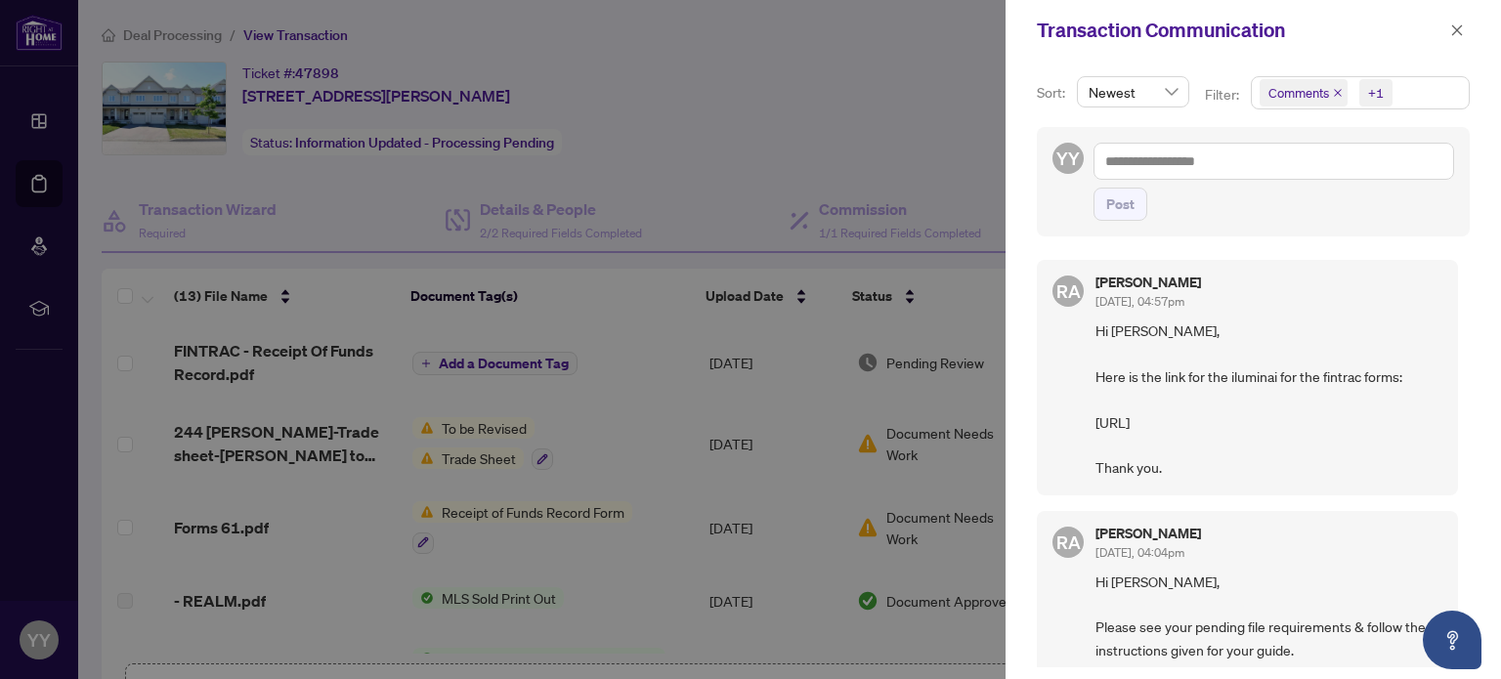
click at [1152, 417] on span "Hi [PERSON_NAME], Here is the link for the iluminai for the fintrac forms: [URL…" at bounding box center [1268, 400] width 347 height 160
click at [801, 568] on div at bounding box center [750, 339] width 1501 height 679
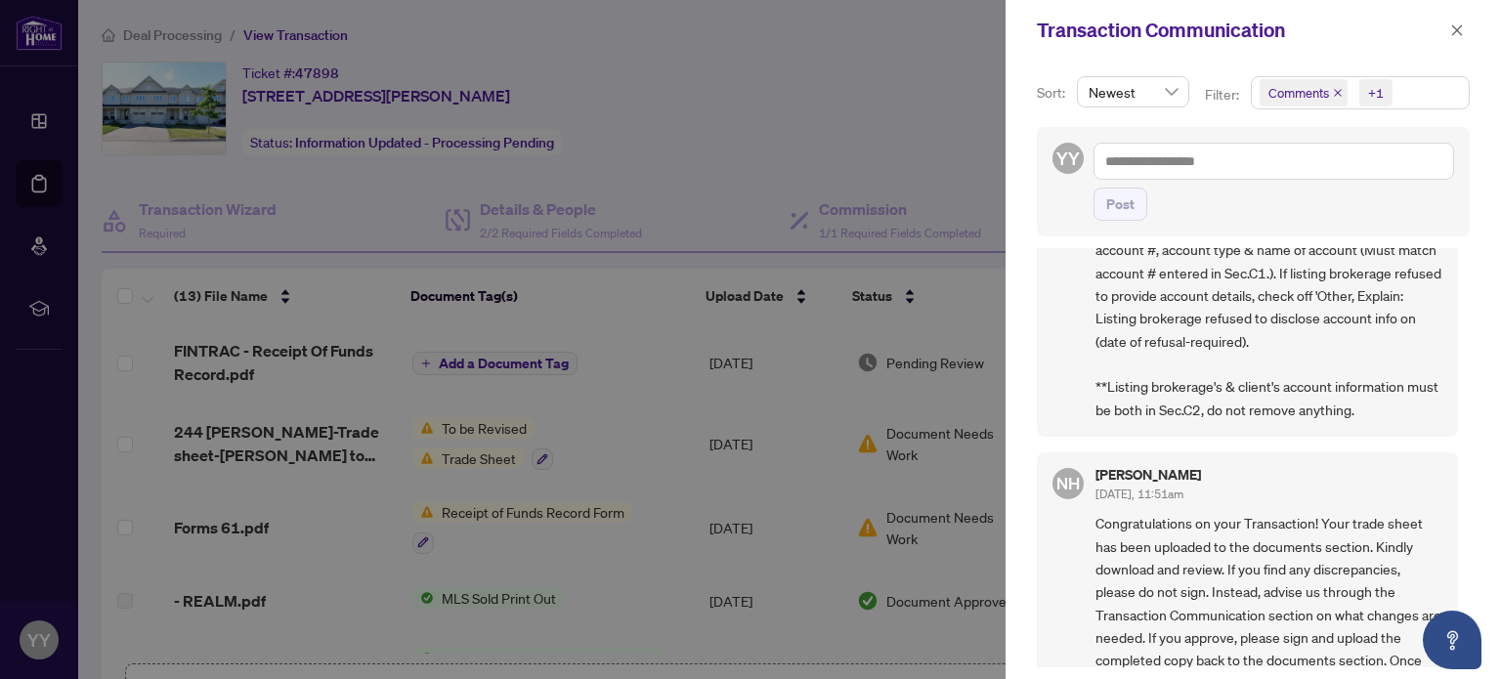
scroll to position [1470, 0]
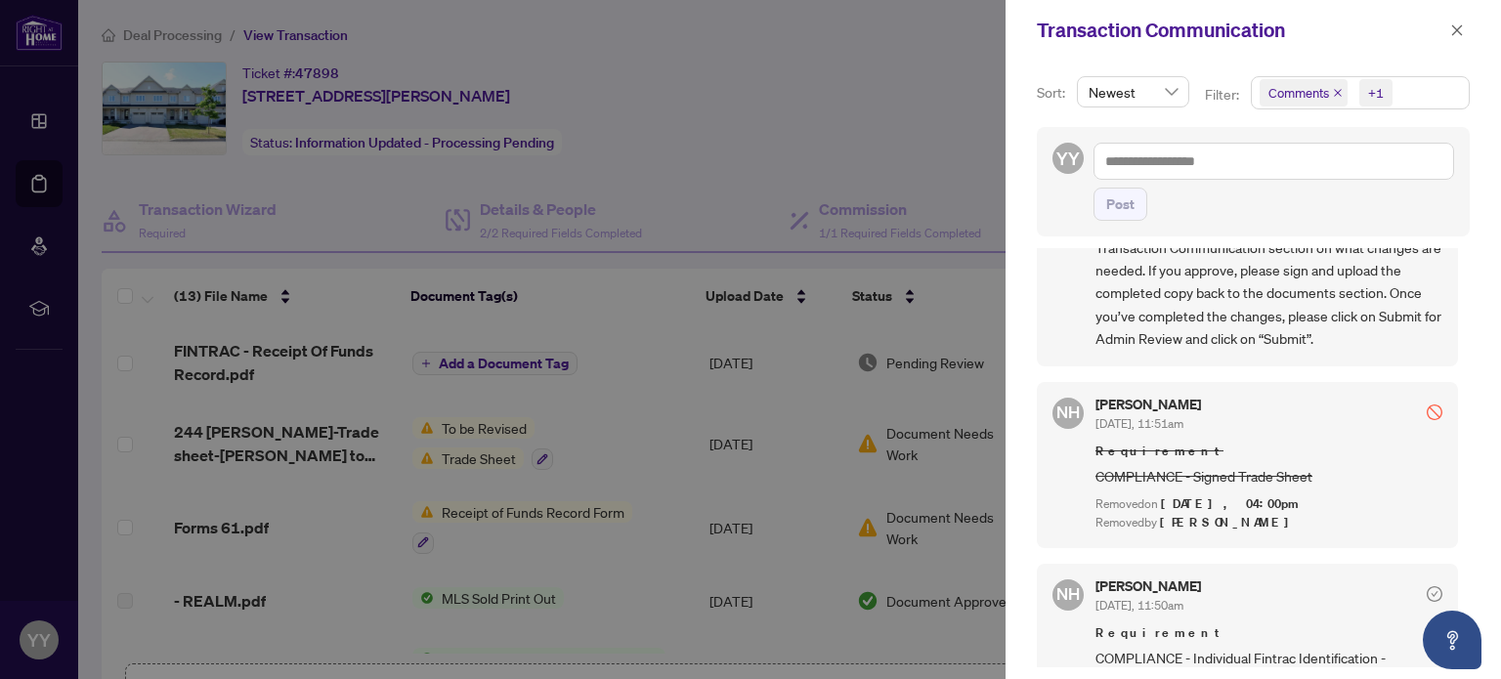
click at [1469, 596] on div "Sort: Newest Filter: Comments +1 YY Post [PERSON_NAME] [DATE], 04:57pm Hi [PERS…" at bounding box center [1253, 370] width 495 height 619
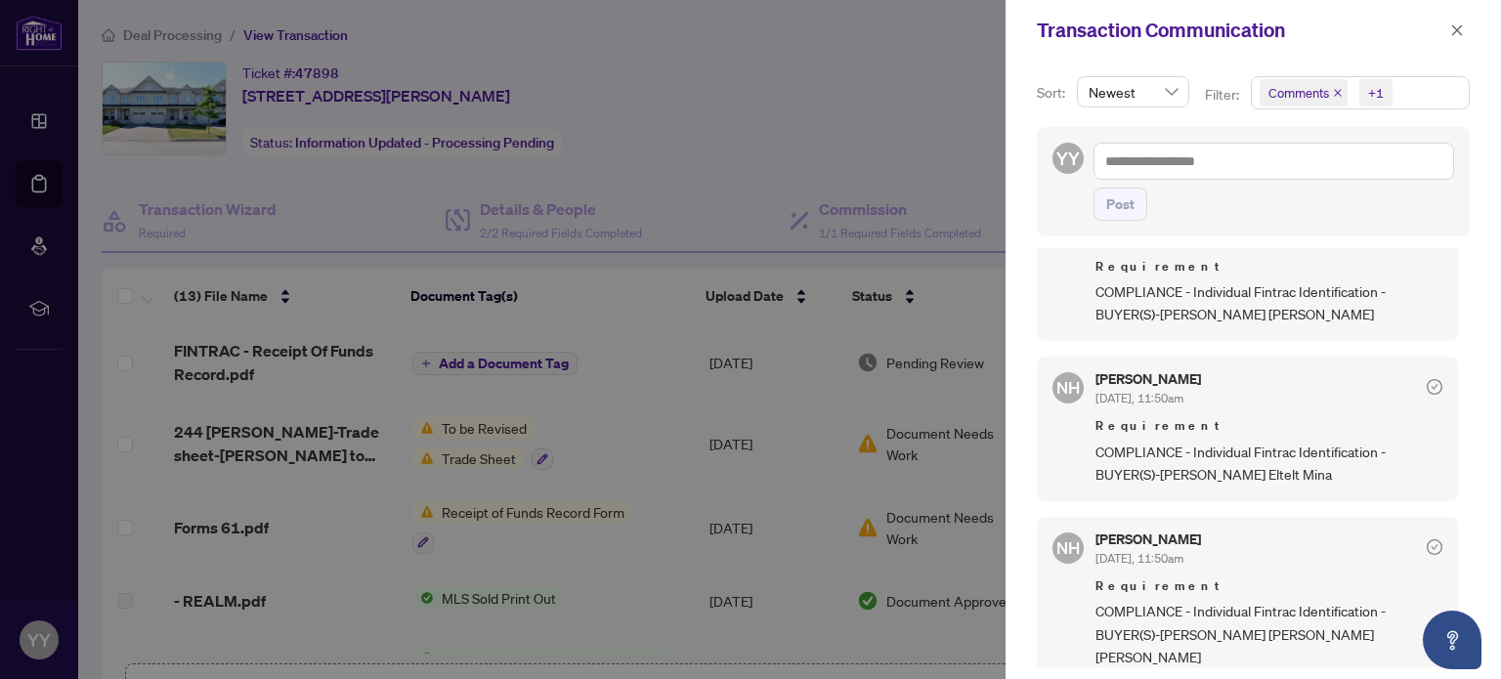
click at [897, 134] on div at bounding box center [750, 339] width 1501 height 679
click at [1458, 32] on icon "close" at bounding box center [1457, 30] width 14 height 14
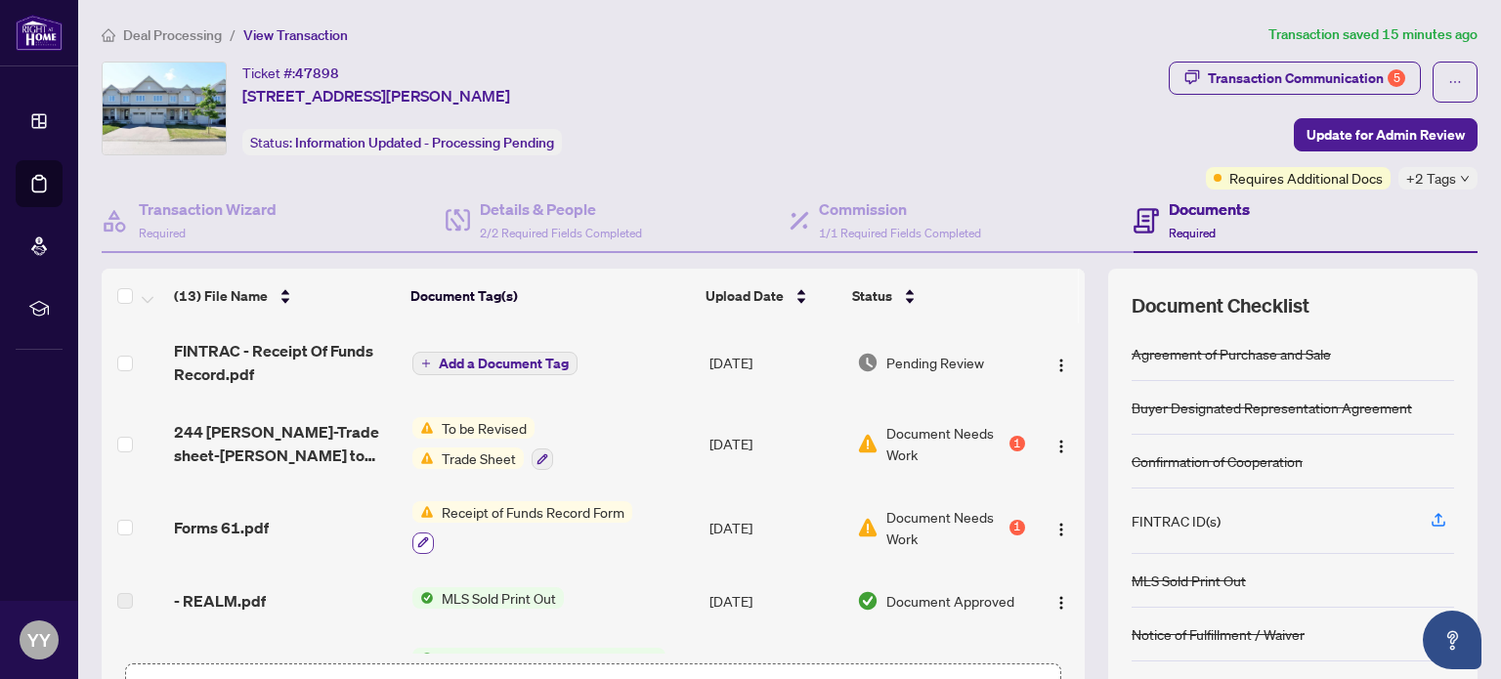
click at [417, 536] on icon "button" at bounding box center [423, 542] width 12 height 12
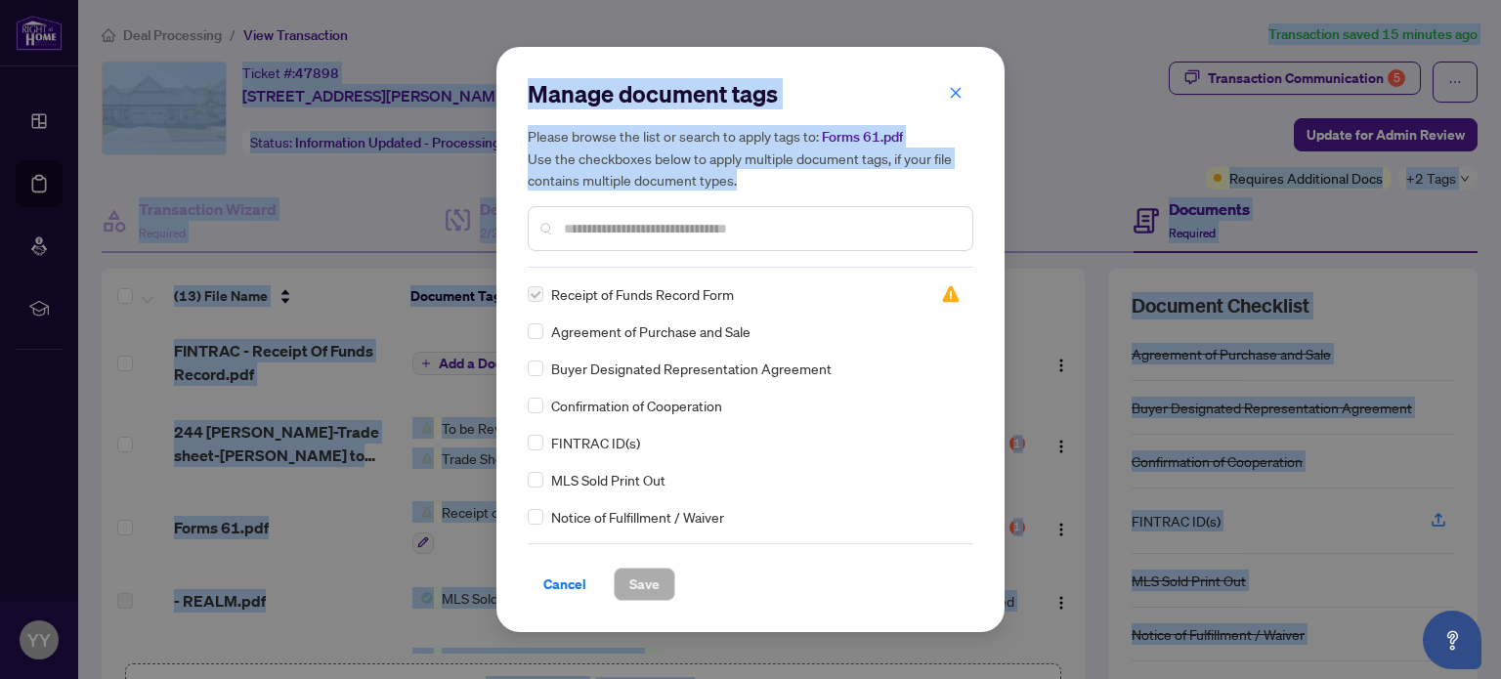
drag, startPoint x: 873, startPoint y: 175, endPoint x: 1067, endPoint y: -70, distance: 313.0
click at [1067, 0] on html "Dashboard Deal Processing Mortgage Referrals rLearning YY [PERSON_NAME] [EMAIL_…" at bounding box center [750, 339] width 1501 height 679
click at [962, 90] on icon "close" at bounding box center [956, 93] width 14 height 14
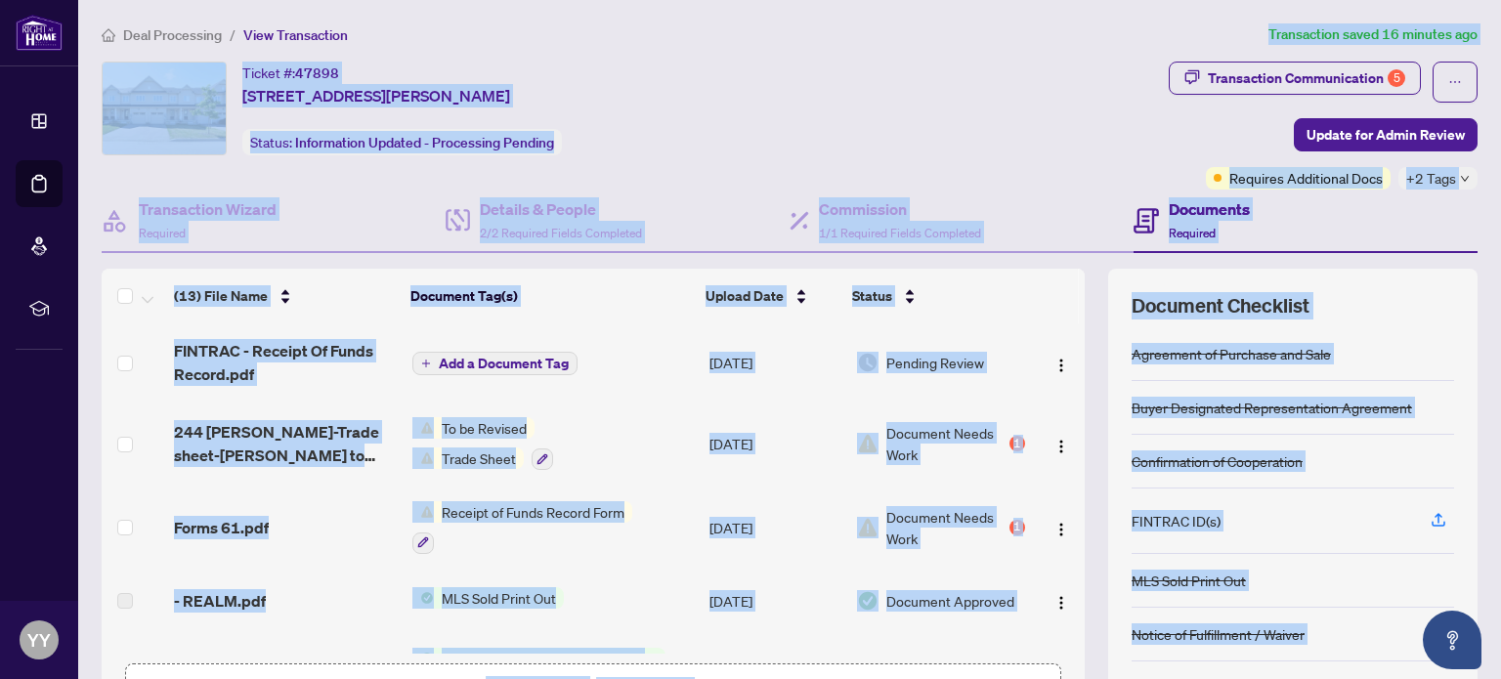
click at [1011, 127] on div "Ticket #: 47898 [STREET_ADDRESS][PERSON_NAME] Status: Information Updated - Pro…" at bounding box center [631, 109] width 1059 height 94
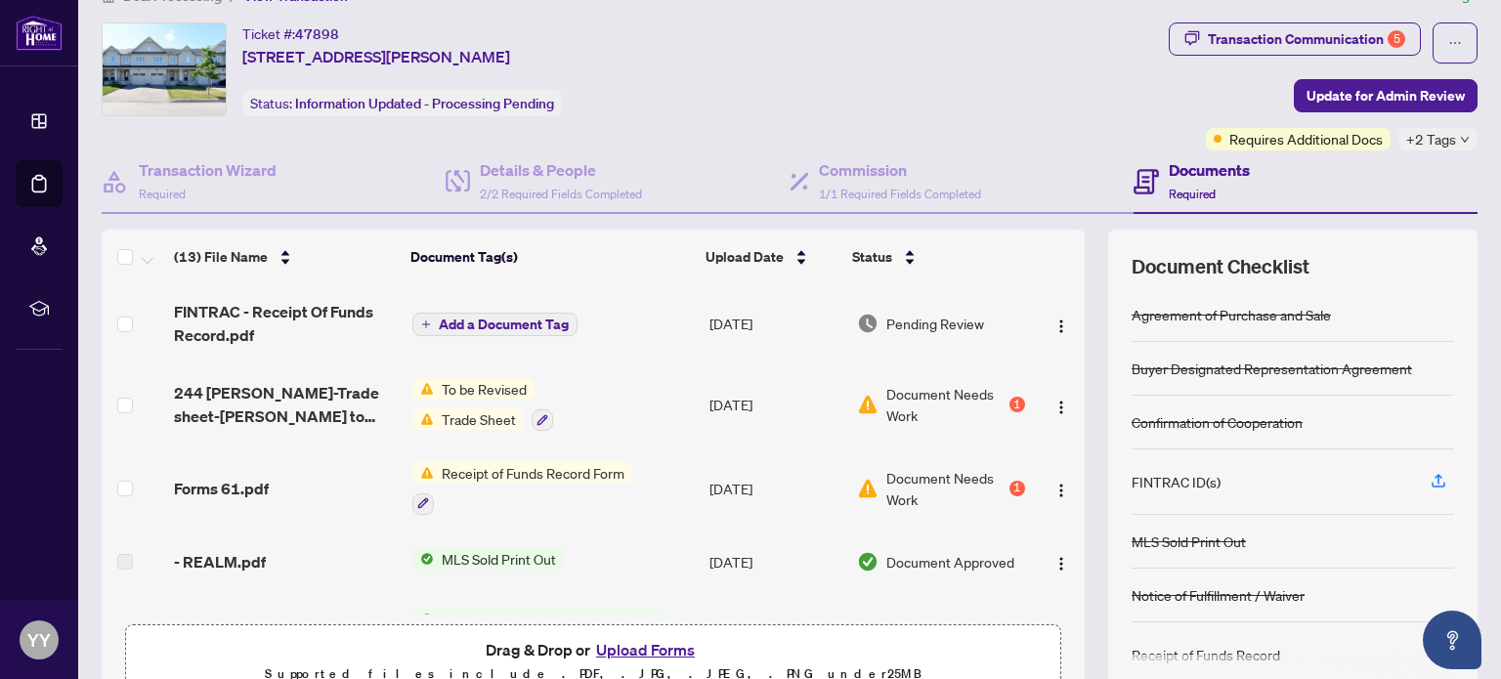
scroll to position [137, 0]
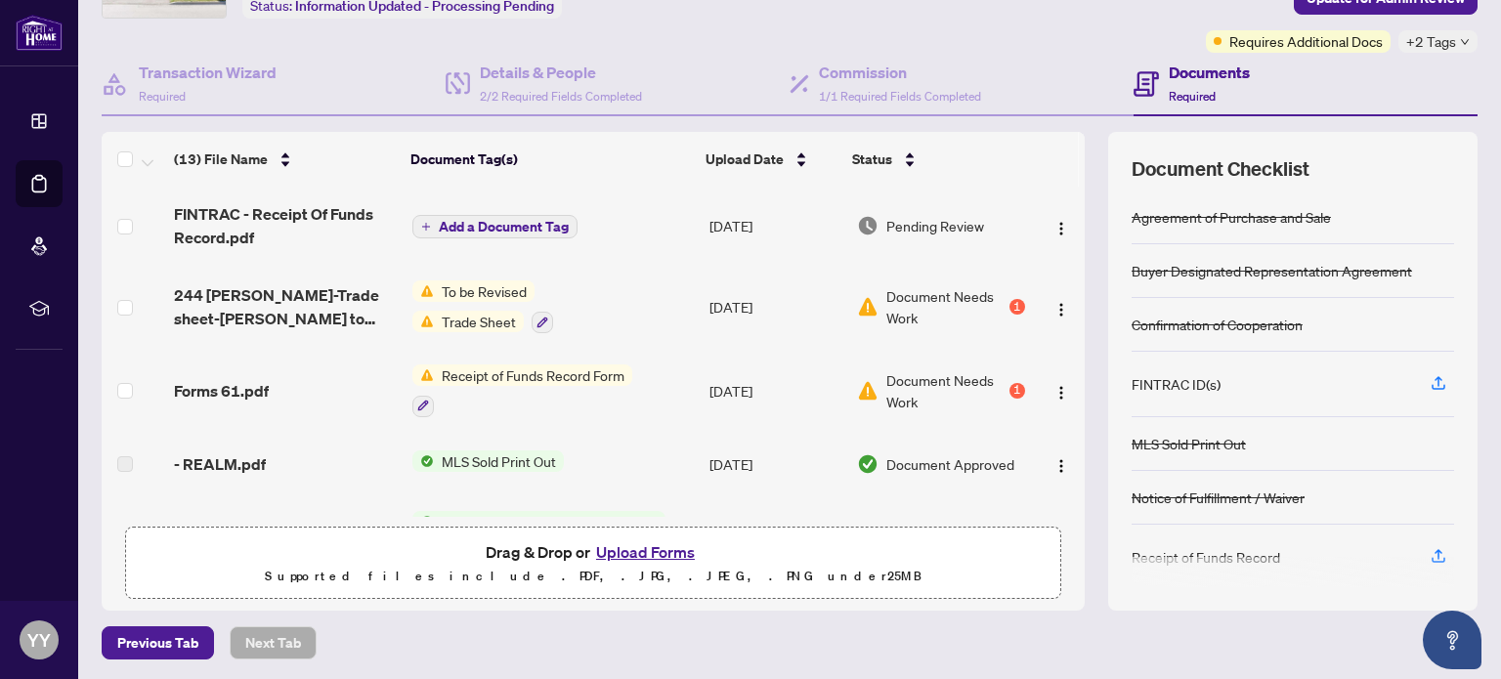
click at [1079, 165] on th at bounding box center [1082, 159] width 6 height 55
click at [520, 225] on span "Add a Document Tag" at bounding box center [504, 227] width 130 height 14
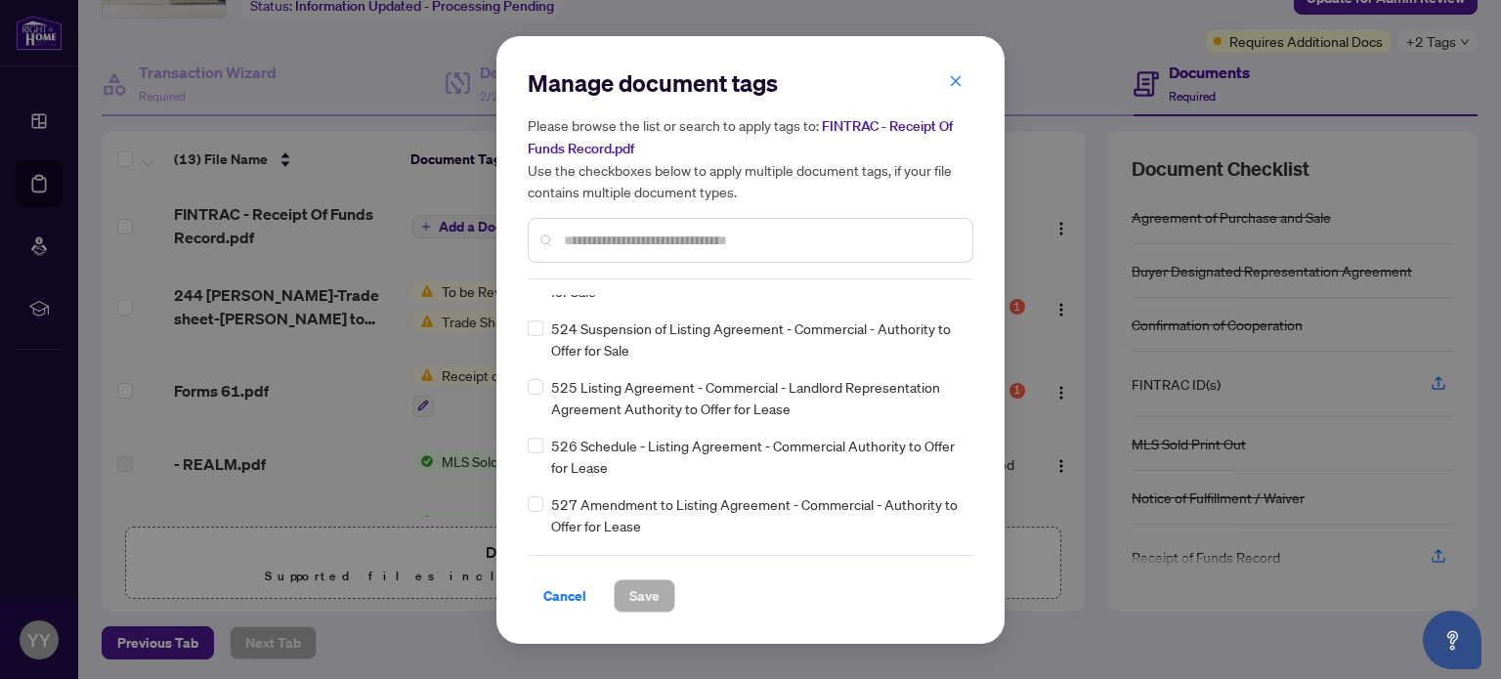
scroll to position [11133, 0]
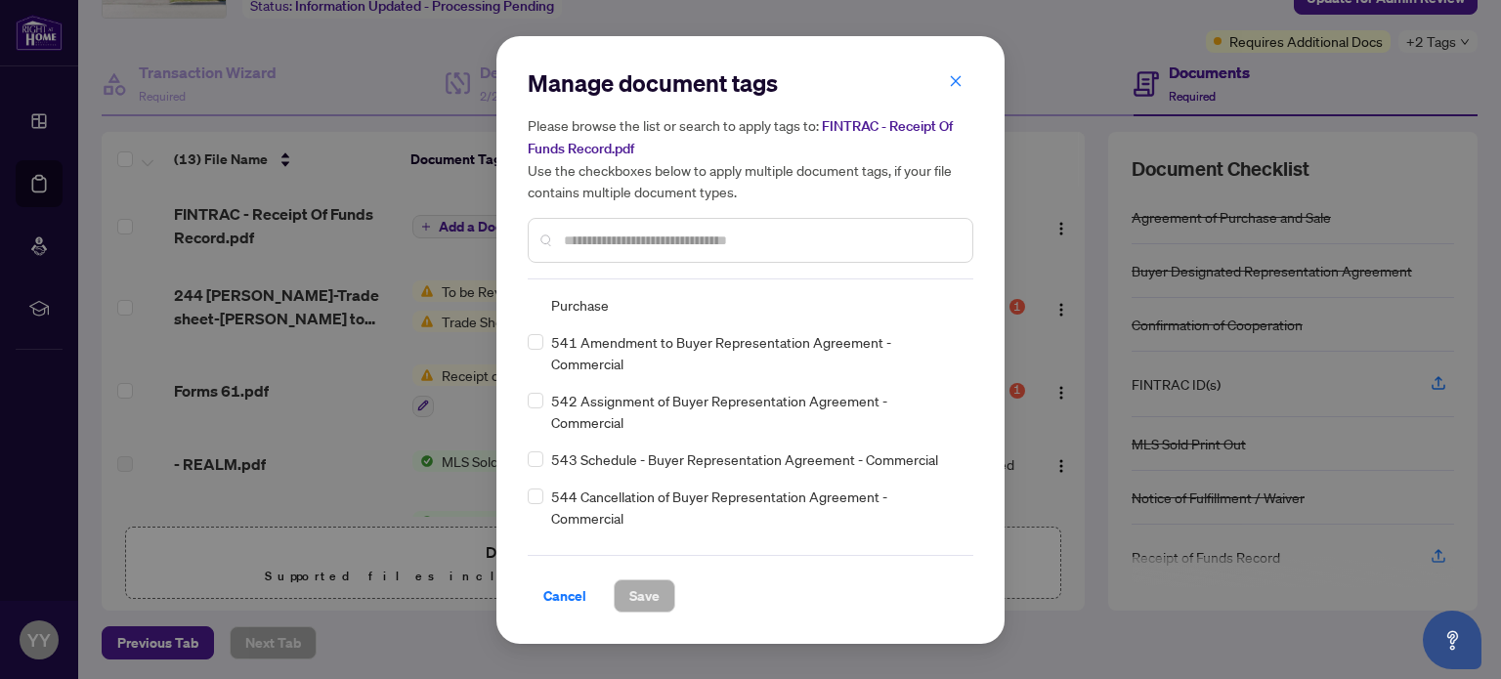
click at [967, 549] on div "Manage document tags Please browse the list or search to apply tags to: FINTRAC…" at bounding box center [751, 339] width 446 height 545
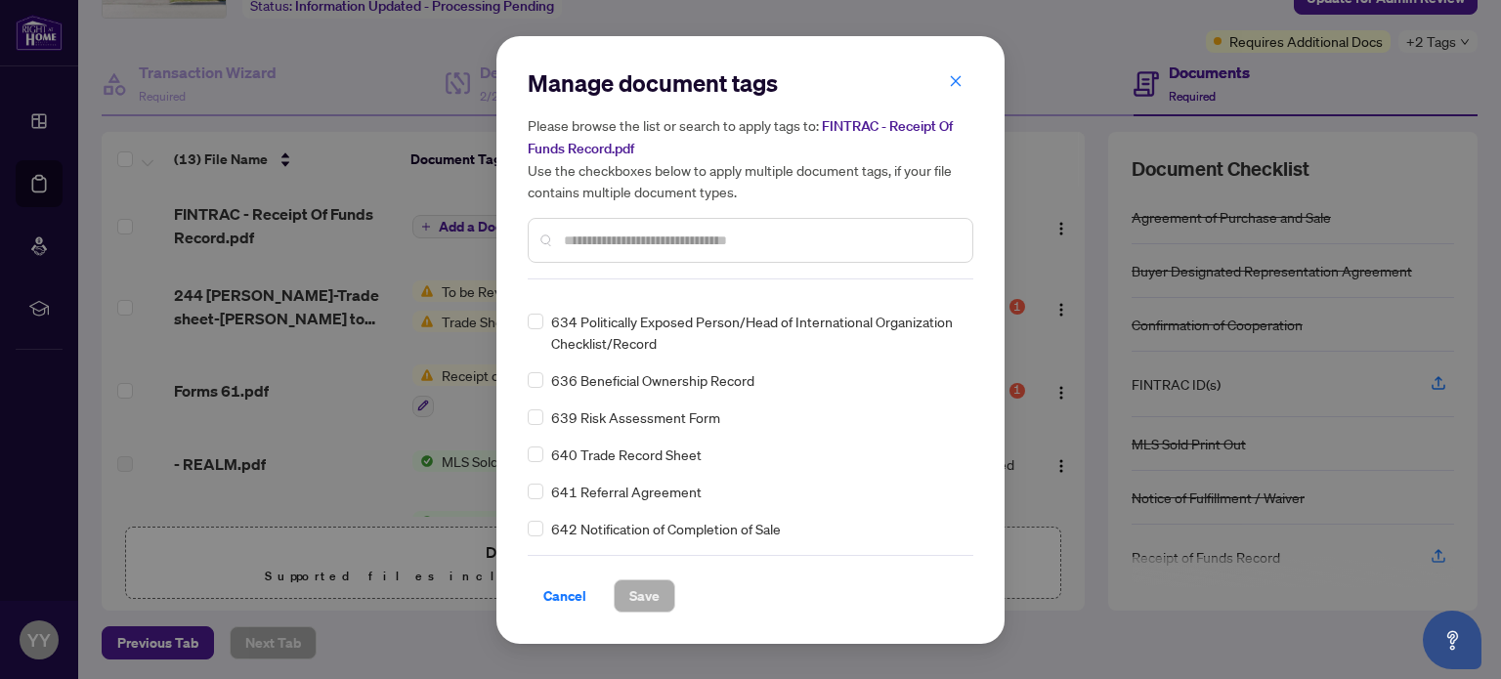
scroll to position [13488, 0]
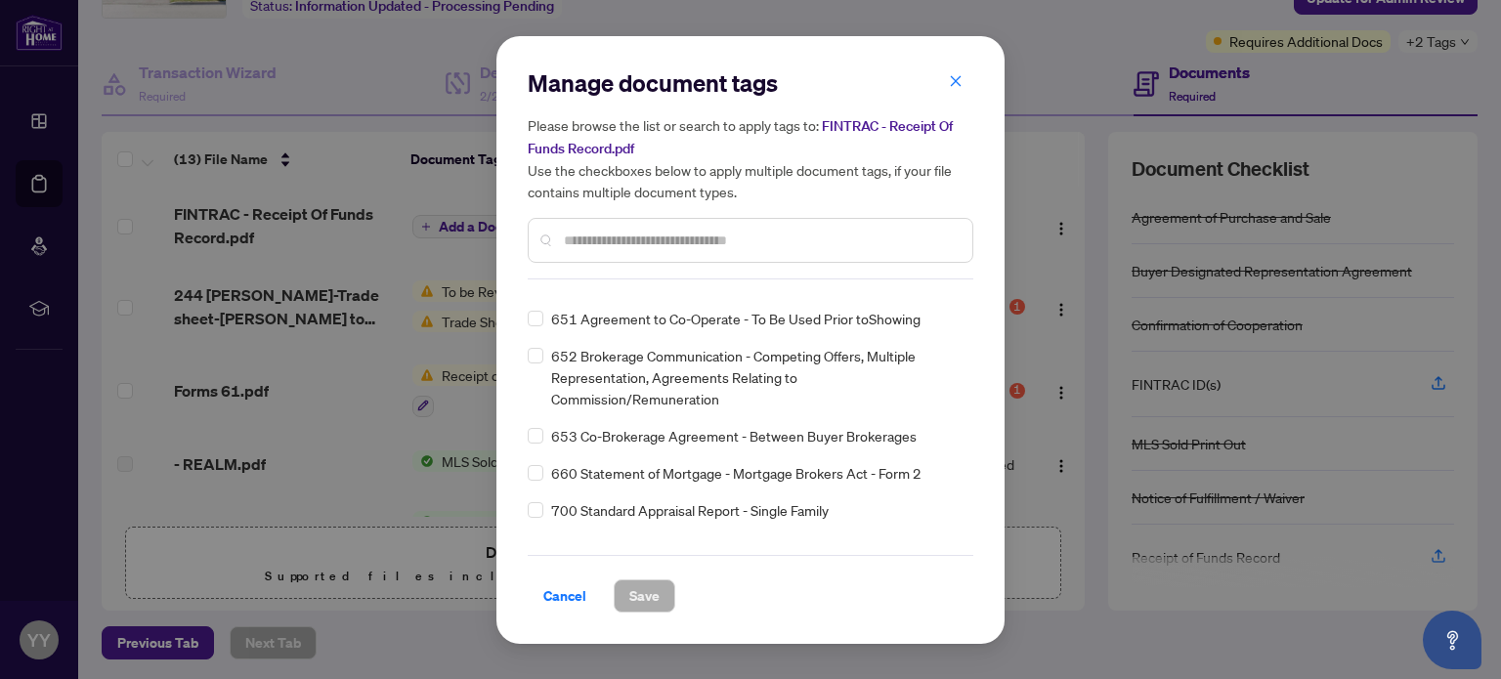
click at [968, 538] on div "Manage document tags Please browse the list or search to apply tags to: FINTRAC…" at bounding box center [751, 339] width 446 height 545
click at [969, 546] on div "Manage document tags Please browse the list or search to apply tags to: FINTRAC…" at bounding box center [751, 339] width 446 height 545
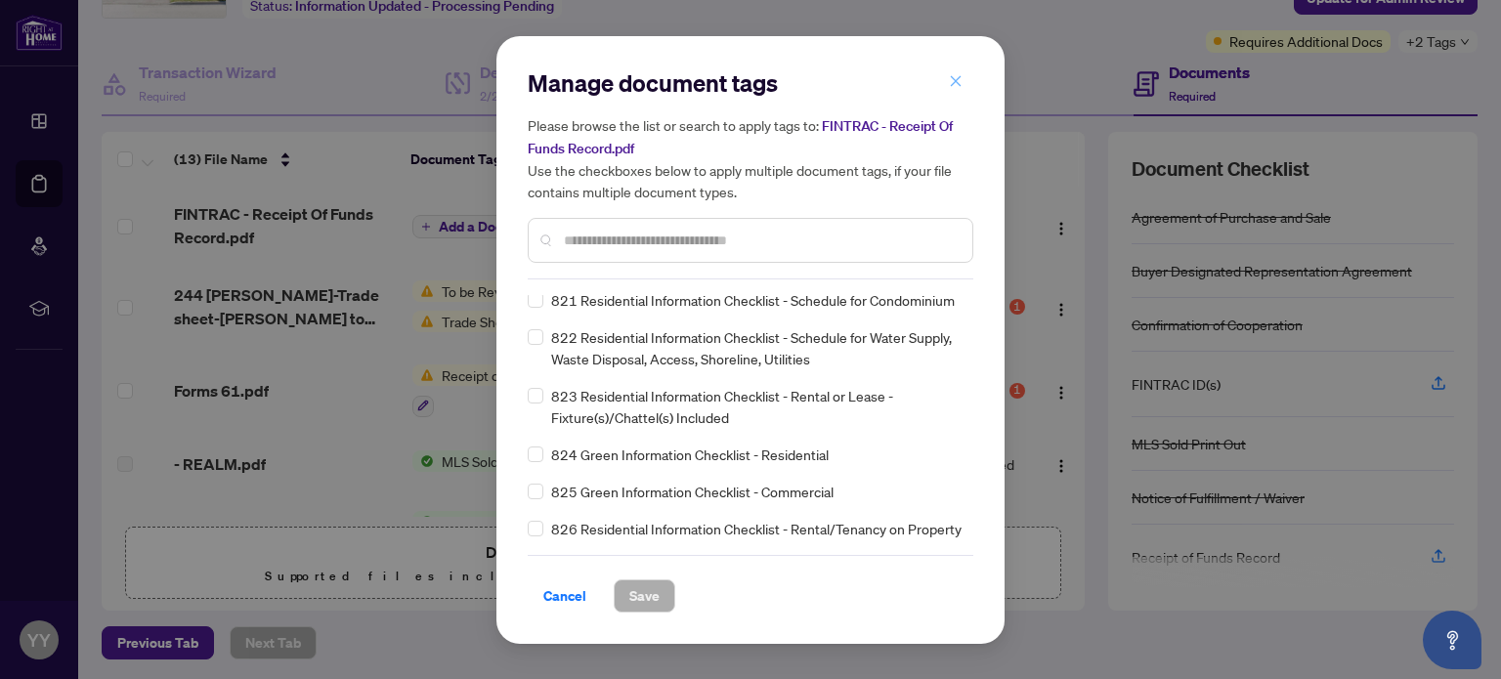
click at [957, 86] on icon "close" at bounding box center [956, 81] width 14 height 14
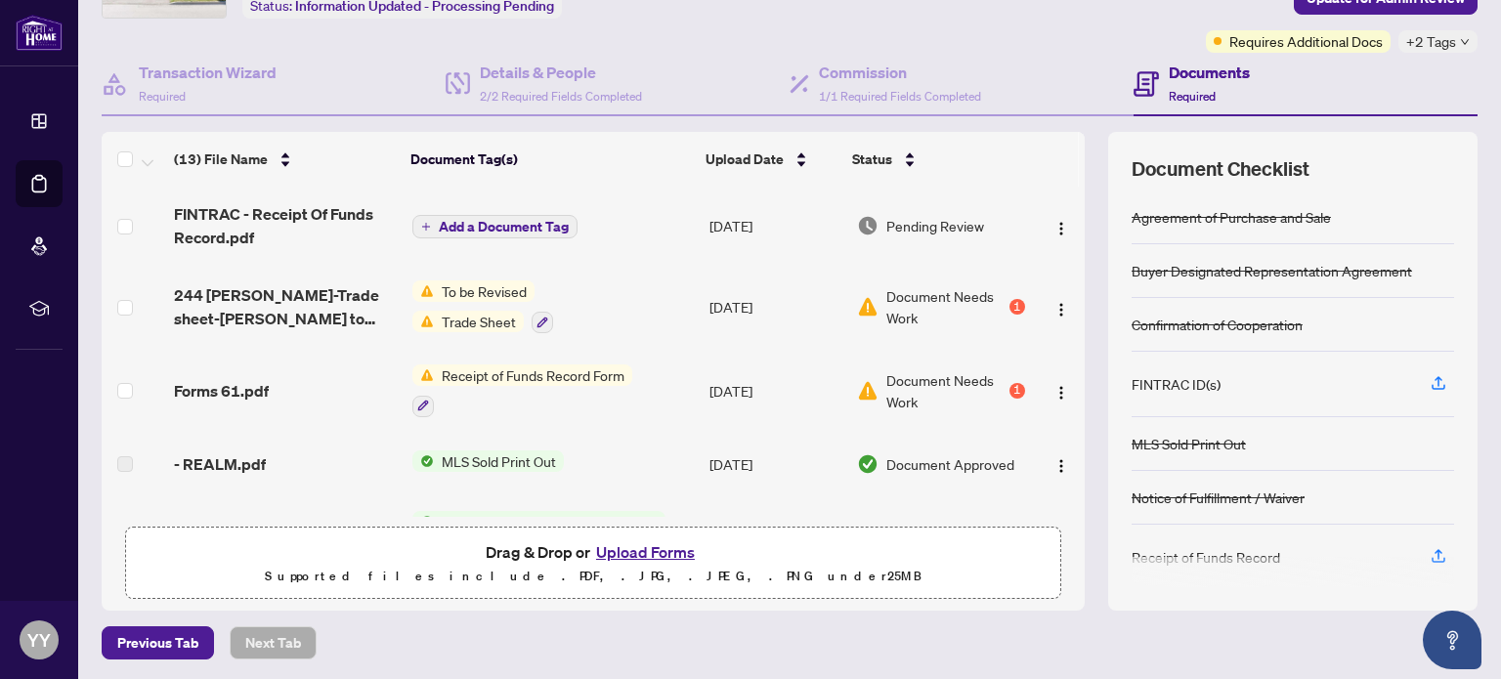
click at [945, 224] on span "Pending Review" at bounding box center [935, 225] width 98 height 21
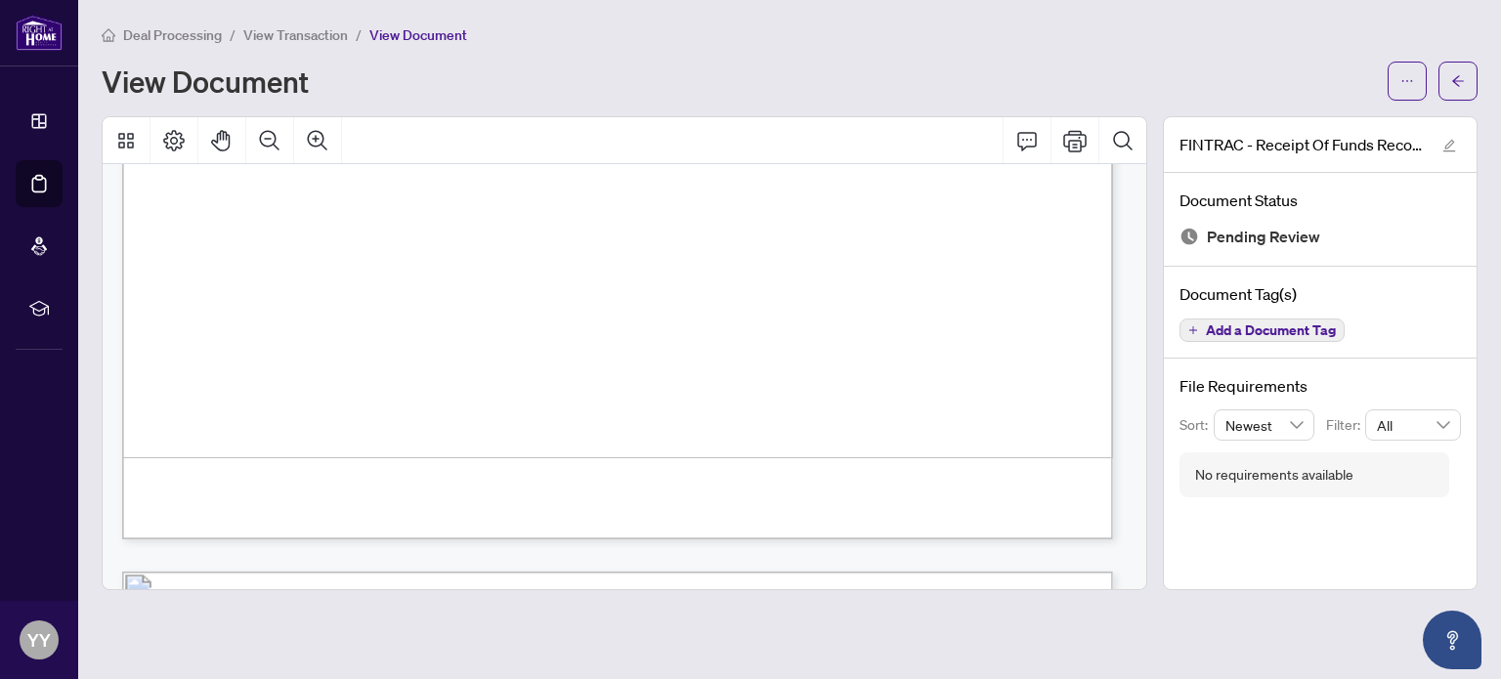
scroll to position [2280, 0]
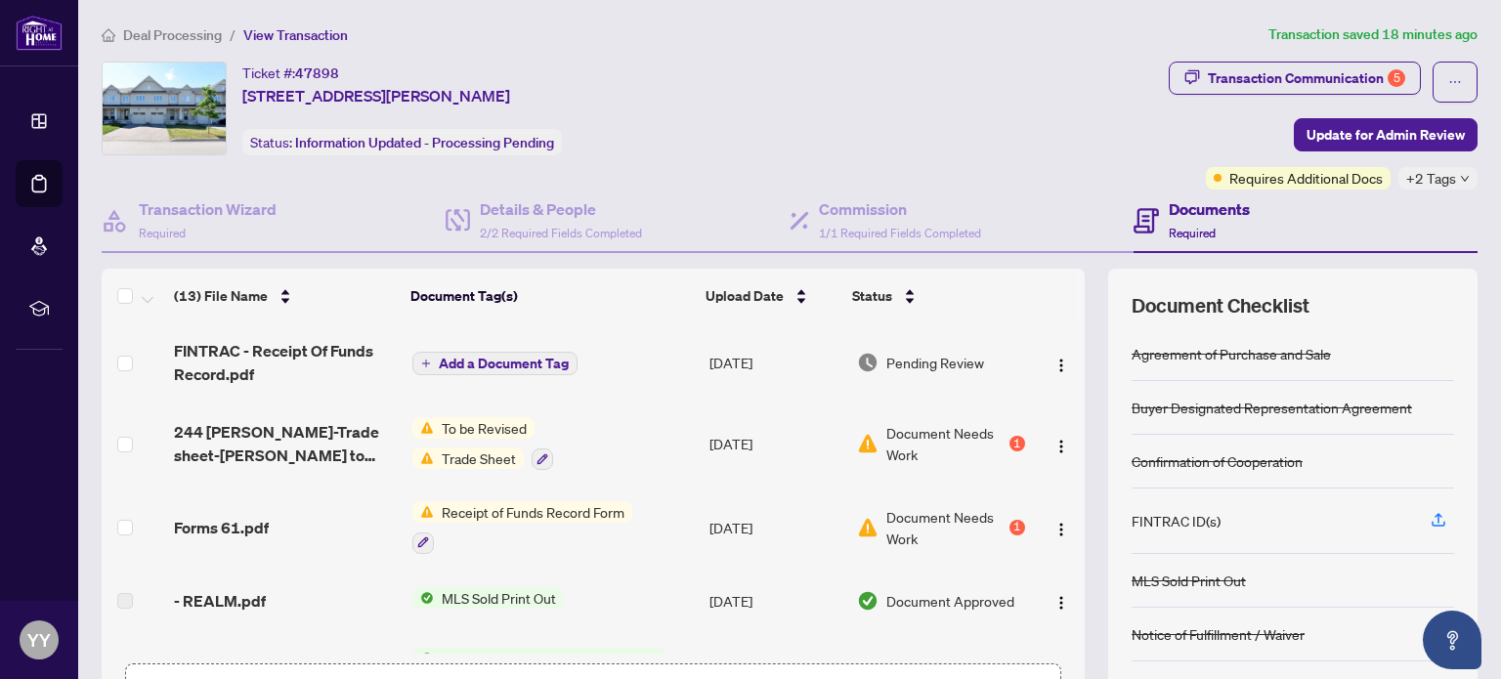
click at [1185, 201] on h4 "Documents" at bounding box center [1209, 208] width 81 height 23
click at [1059, 440] on td at bounding box center [1059, 444] width 52 height 84
click at [1063, 486] on td at bounding box center [1059, 528] width 52 height 84
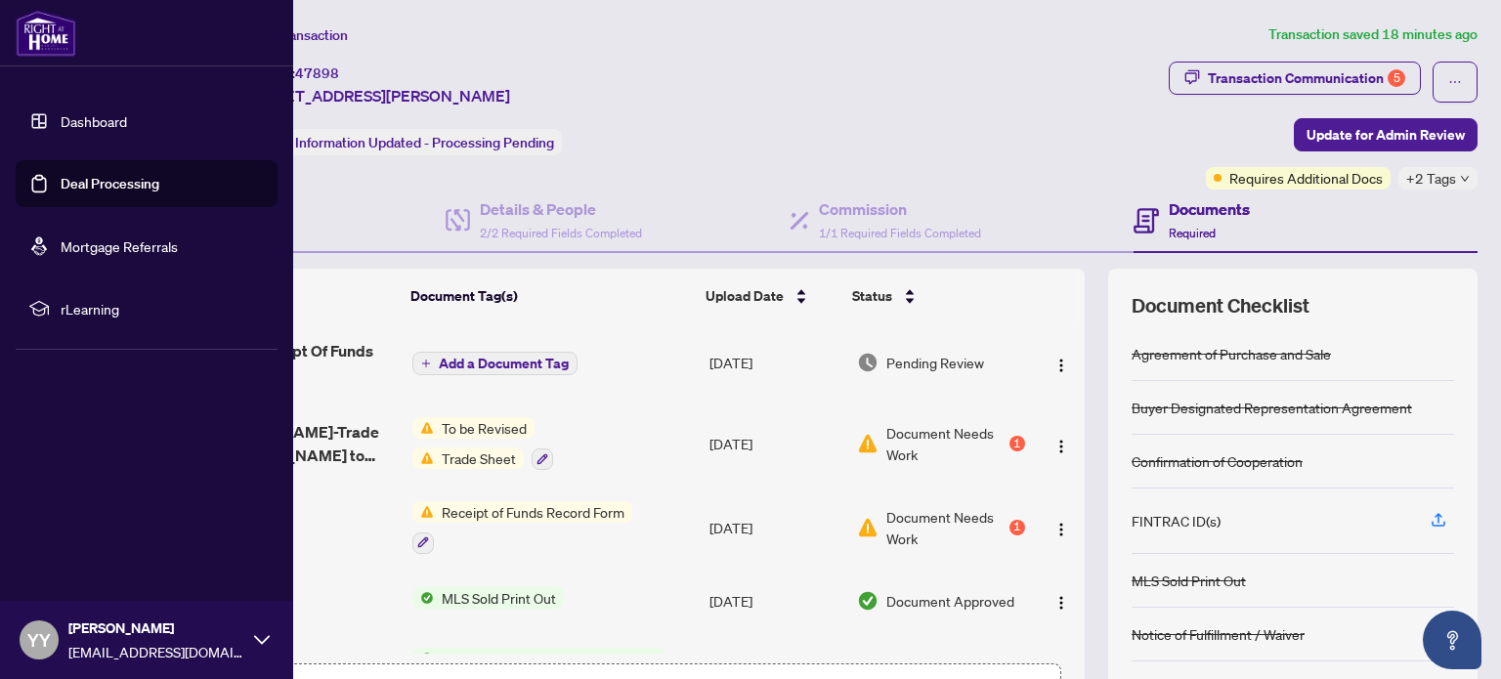
click at [139, 182] on link "Deal Processing" at bounding box center [110, 184] width 99 height 18
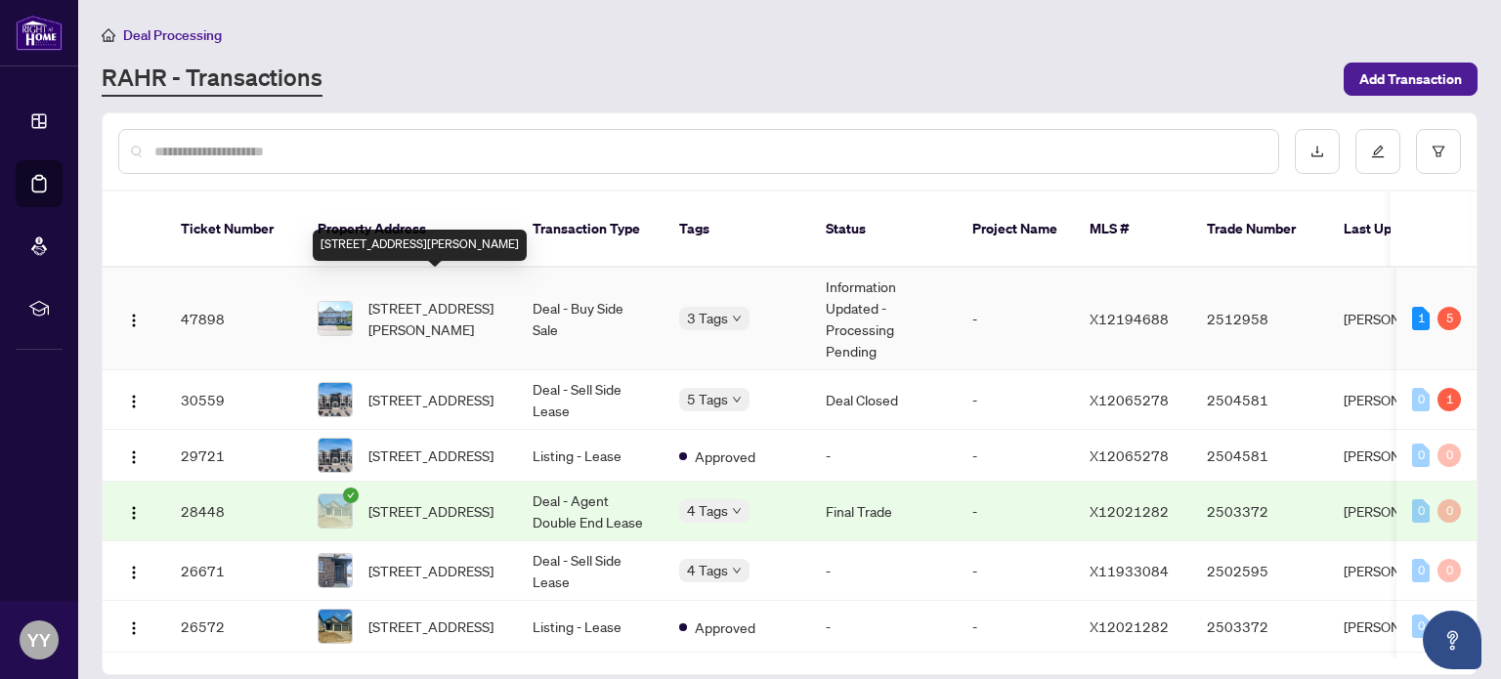
click at [384, 307] on span "[STREET_ADDRESS][PERSON_NAME]" at bounding box center [434, 318] width 133 height 43
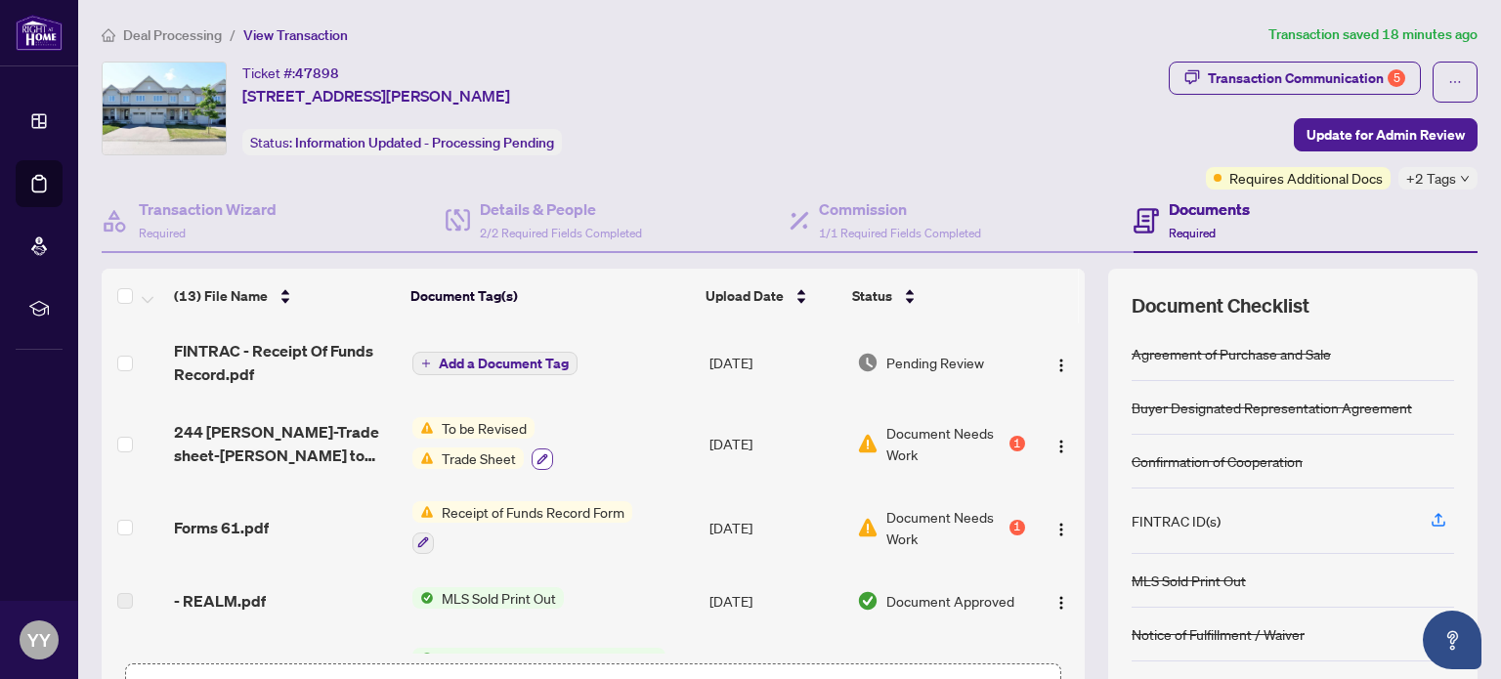
click at [536, 453] on icon "button" at bounding box center [542, 459] width 12 height 12
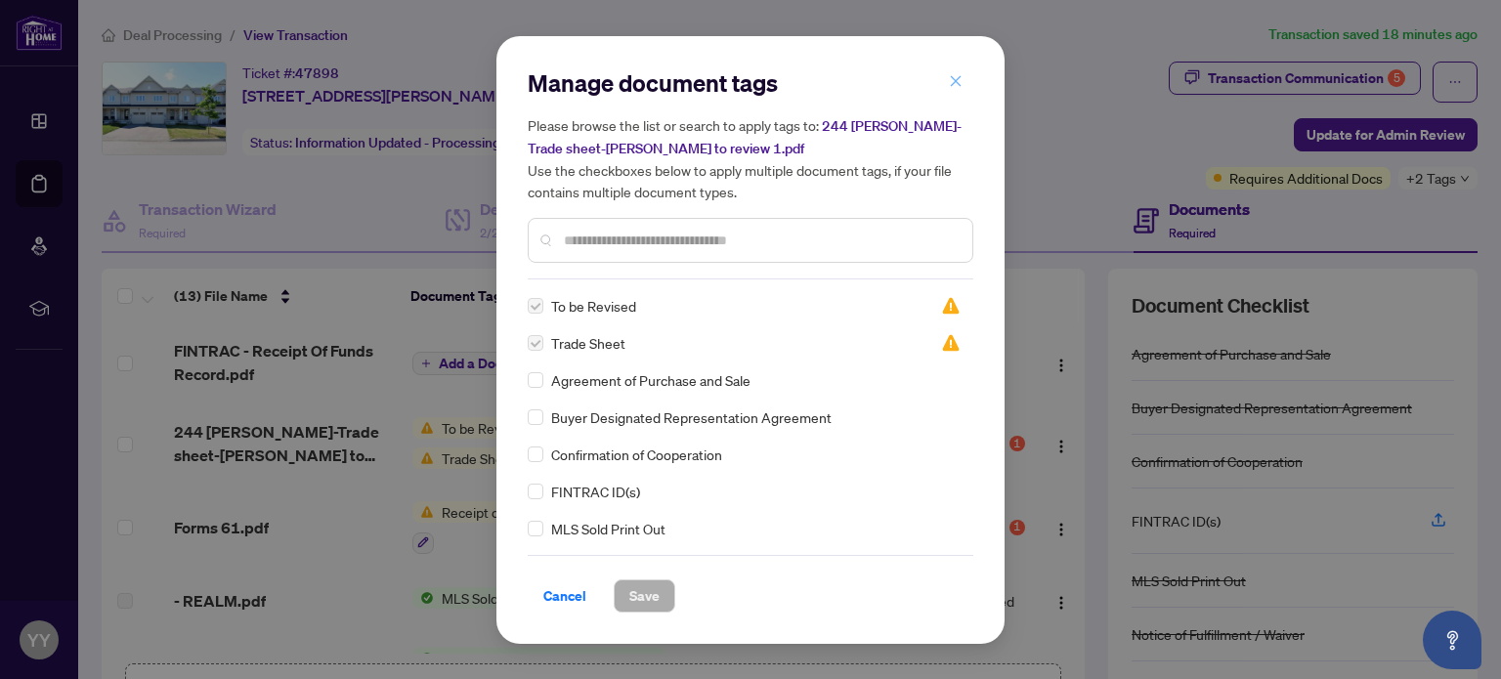
click at [960, 76] on icon "close" at bounding box center [956, 81] width 14 height 14
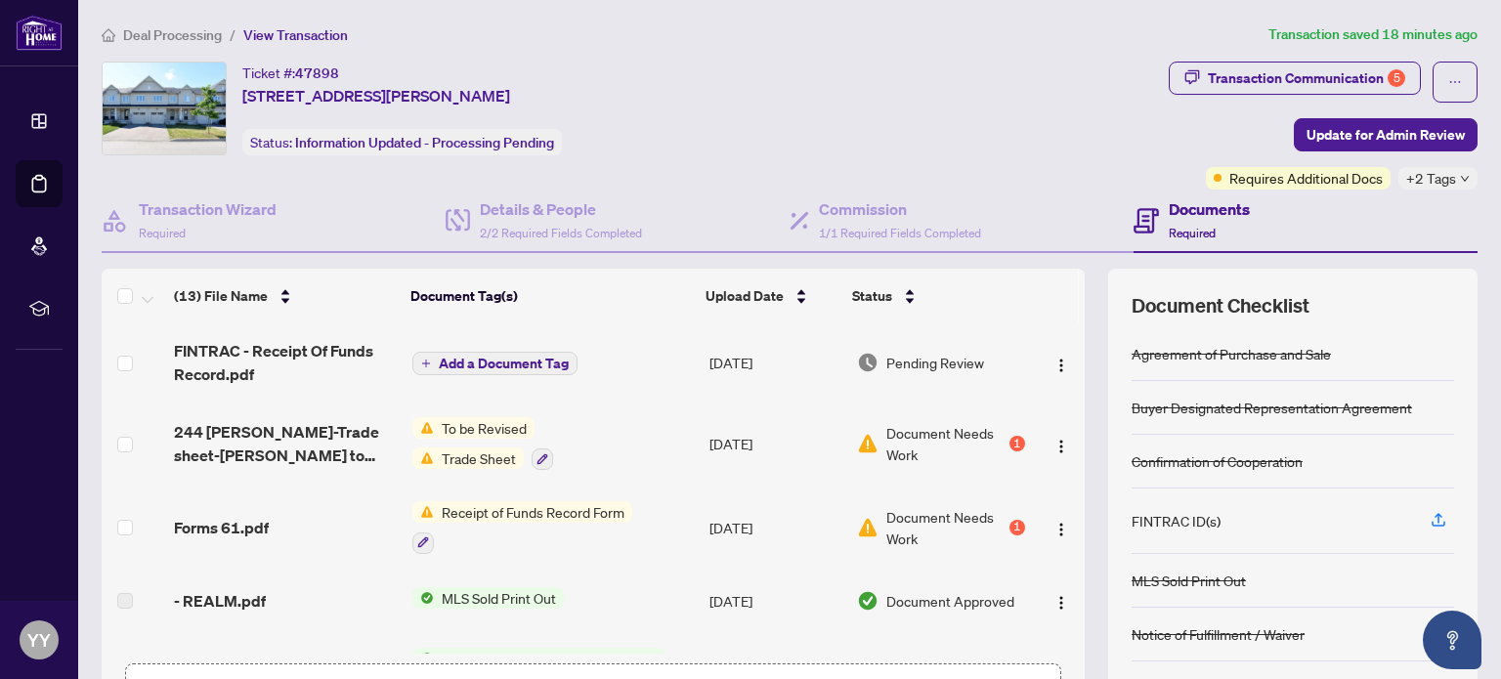
click at [921, 432] on span "Document Needs Work" at bounding box center [945, 443] width 119 height 43
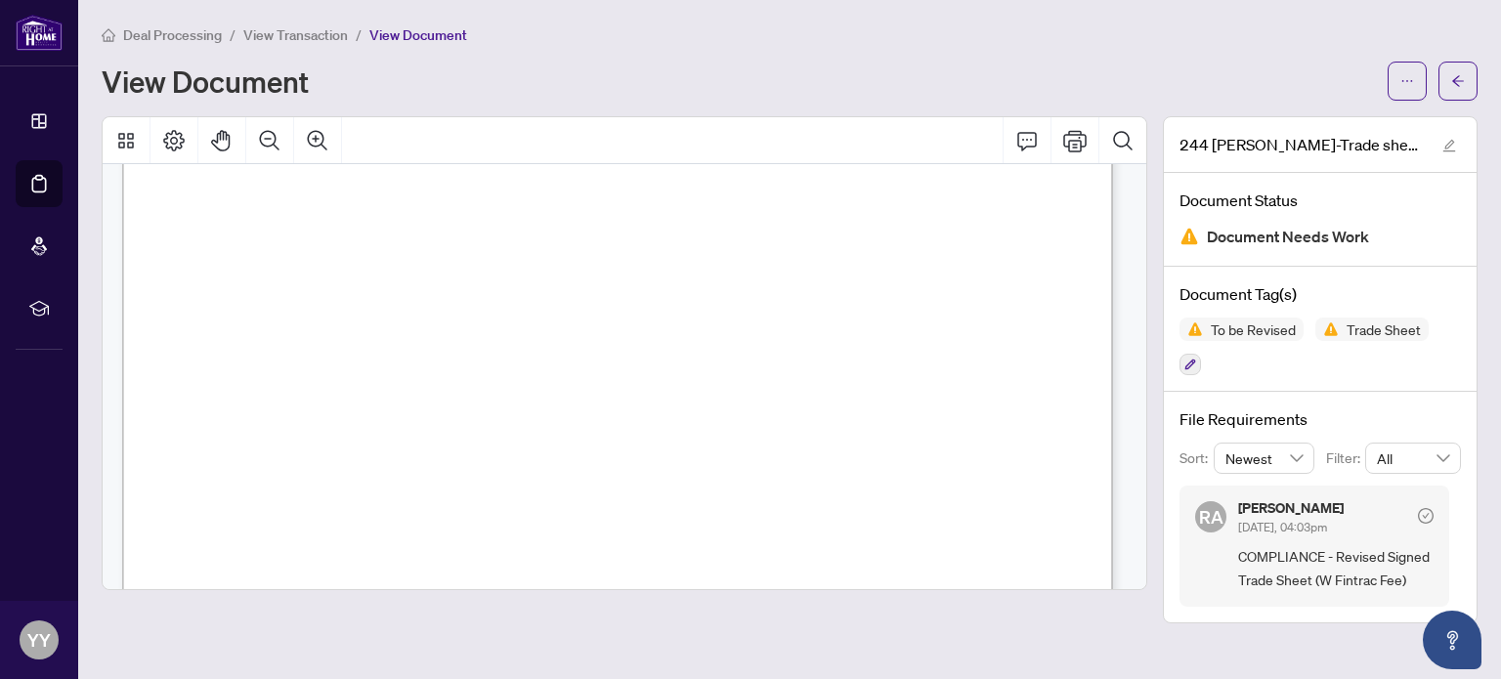
scroll to position [895, 0]
